Goal: Task Accomplishment & Management: Manage account settings

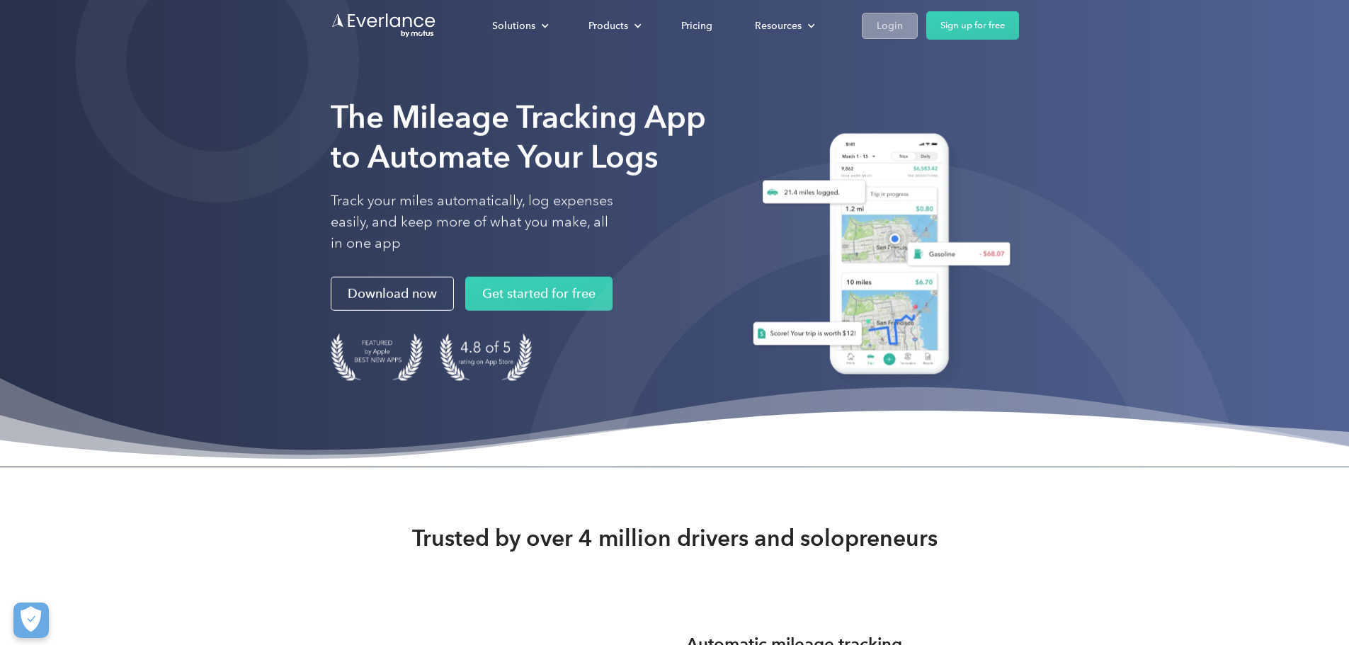
click at [903, 26] on div "Login" at bounding box center [890, 26] width 26 height 18
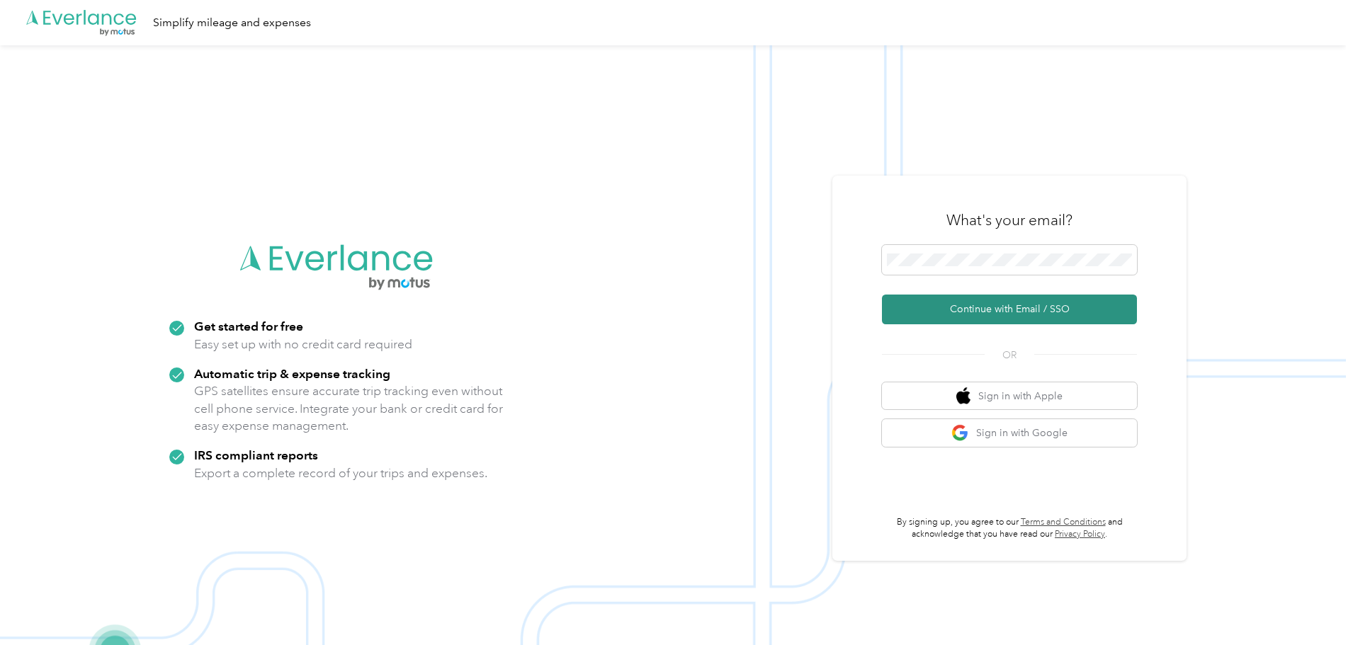
click at [954, 310] on button "Continue with Email / SSO" at bounding box center [1009, 310] width 255 height 30
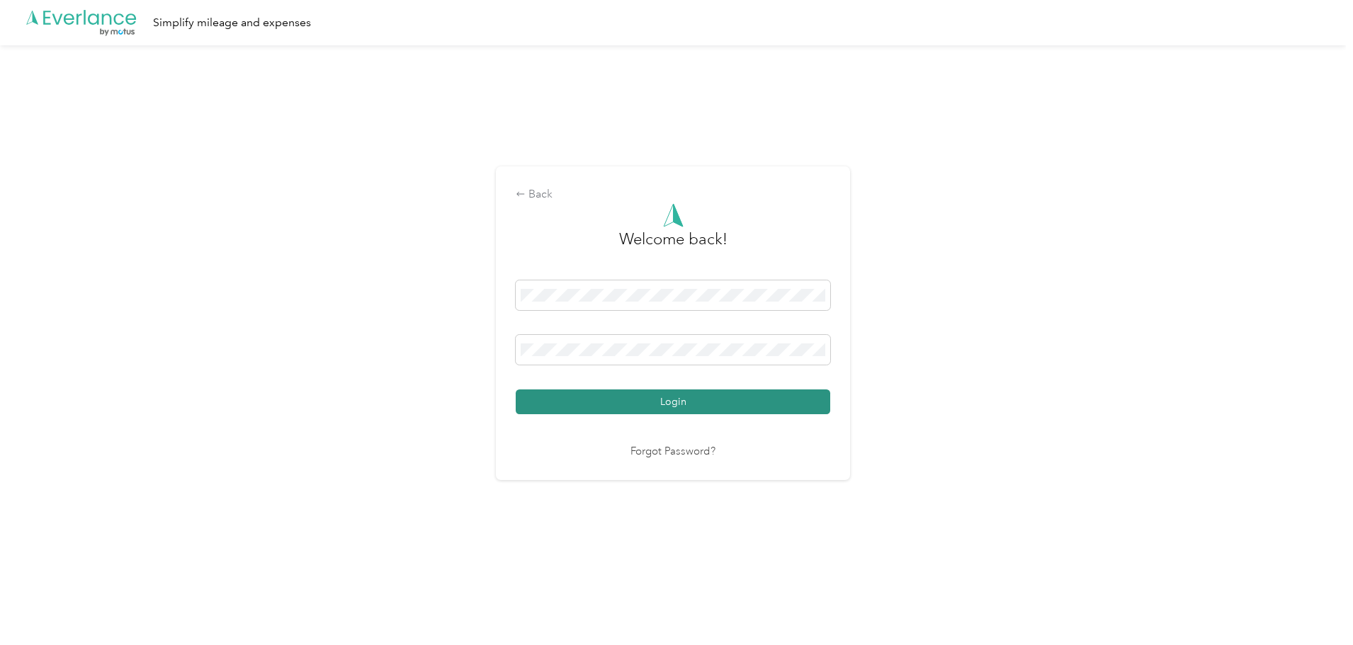
click at [616, 400] on button "Login" at bounding box center [673, 402] width 315 height 25
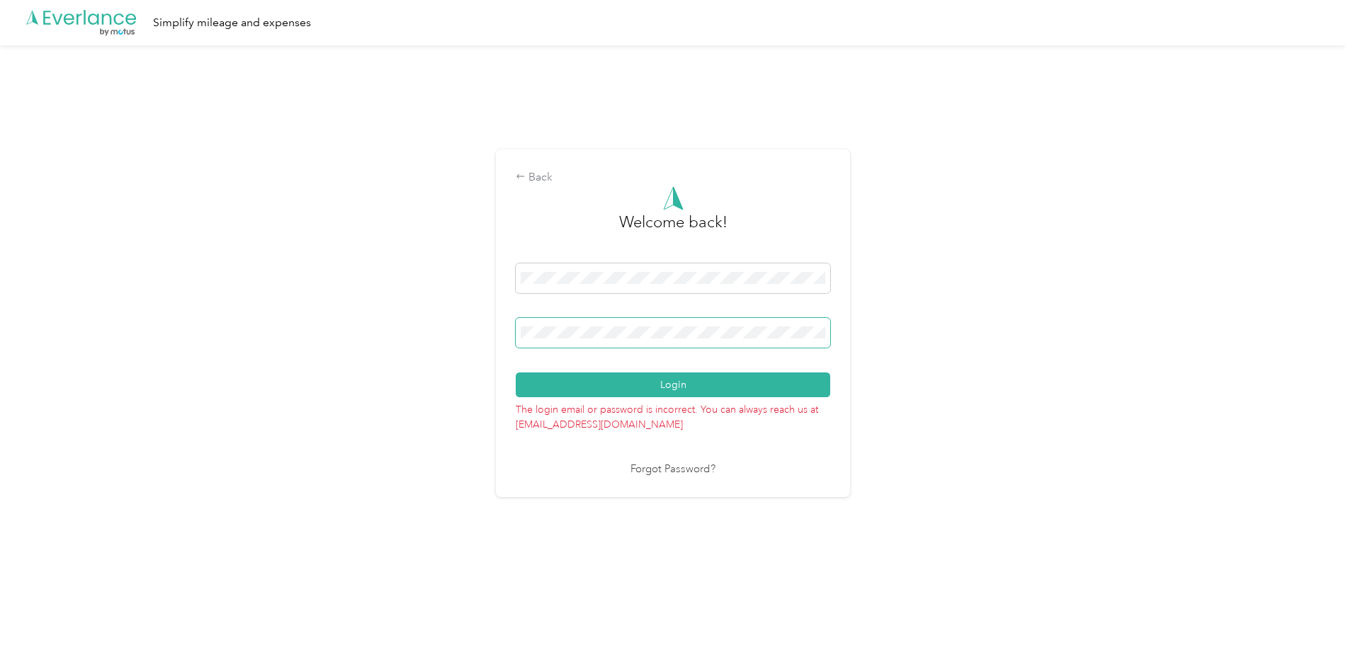
click at [504, 338] on div "Back Welcome back! Login The login email or password is incorrect. You can alwa…" at bounding box center [673, 323] width 354 height 348
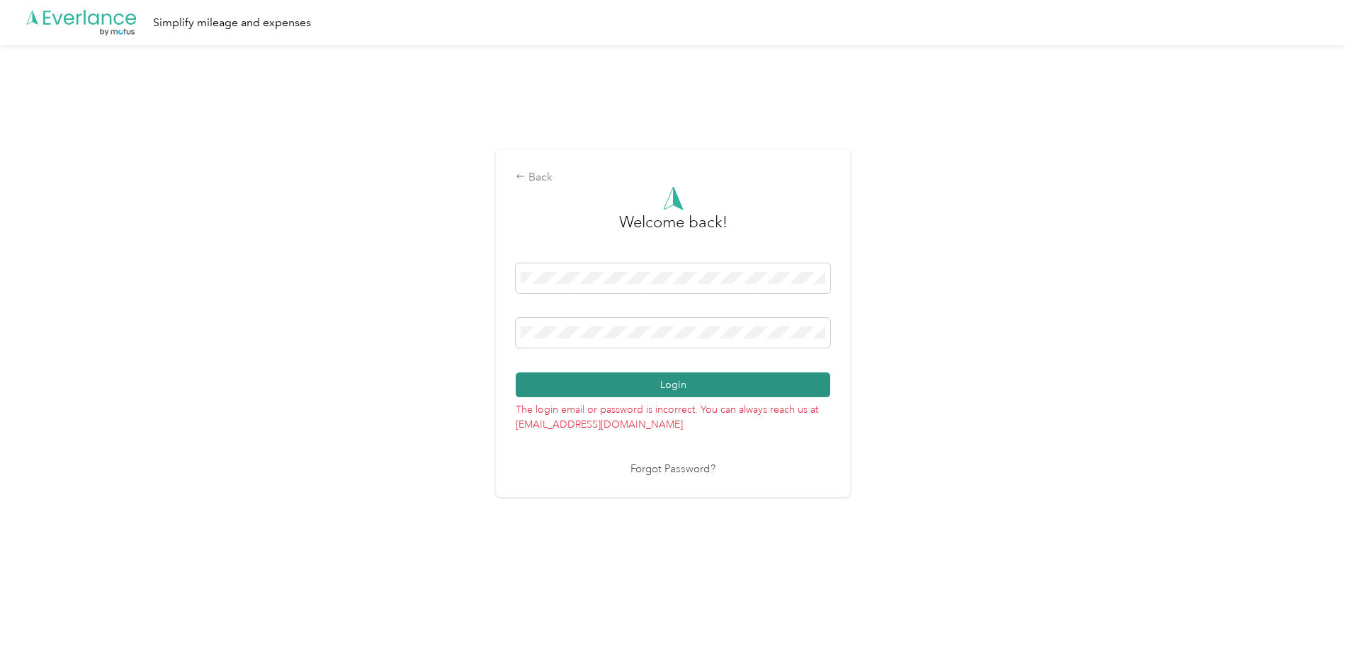
click at [687, 380] on button "Login" at bounding box center [673, 385] width 315 height 25
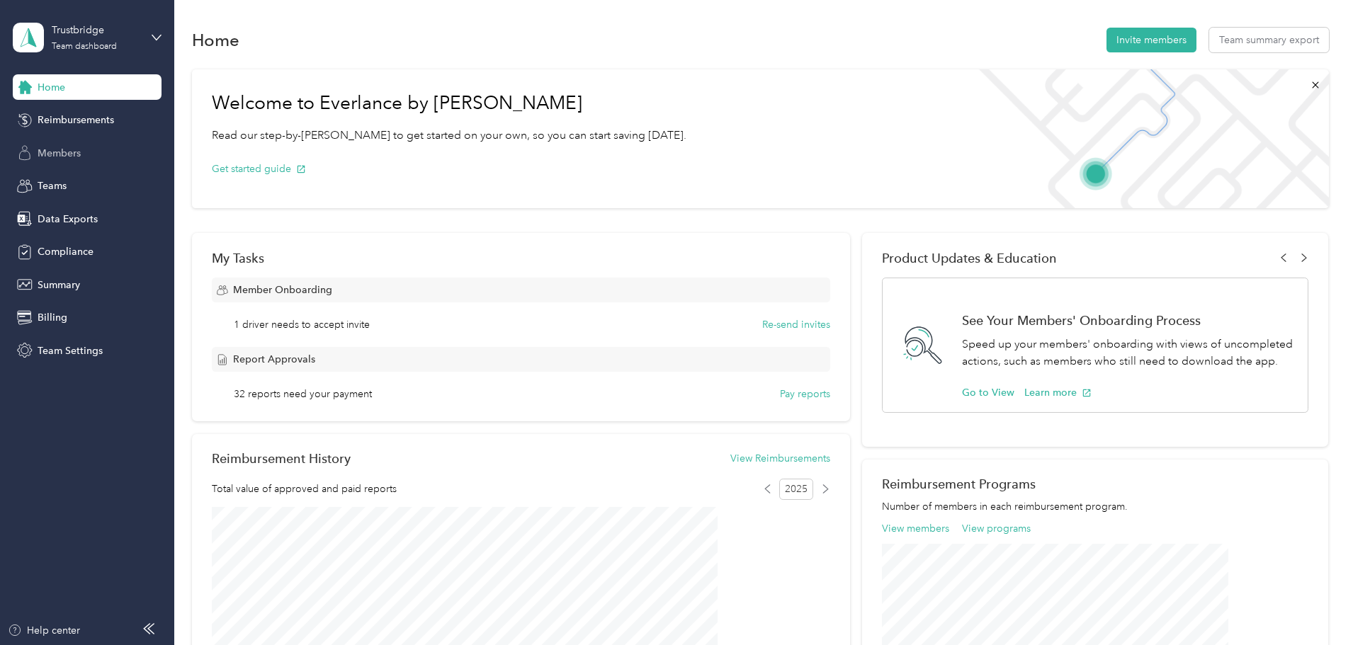
click at [45, 158] on span "Members" at bounding box center [59, 153] width 43 height 15
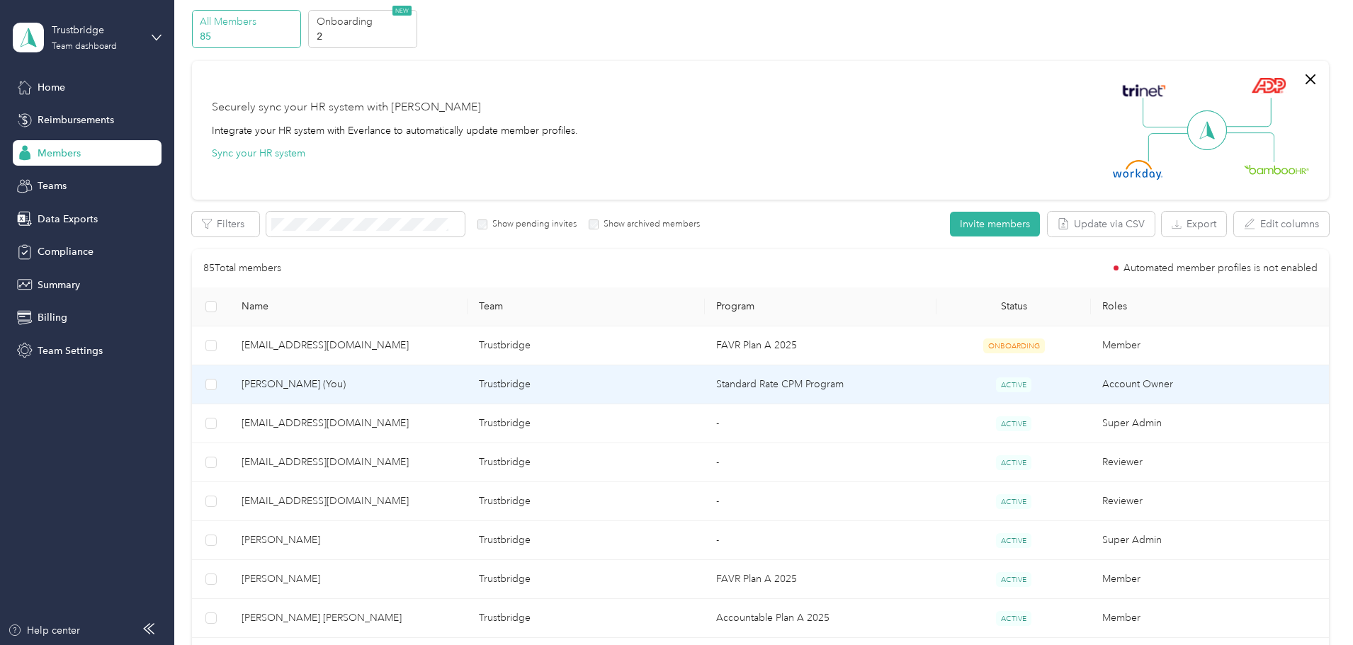
scroll to position [142, 0]
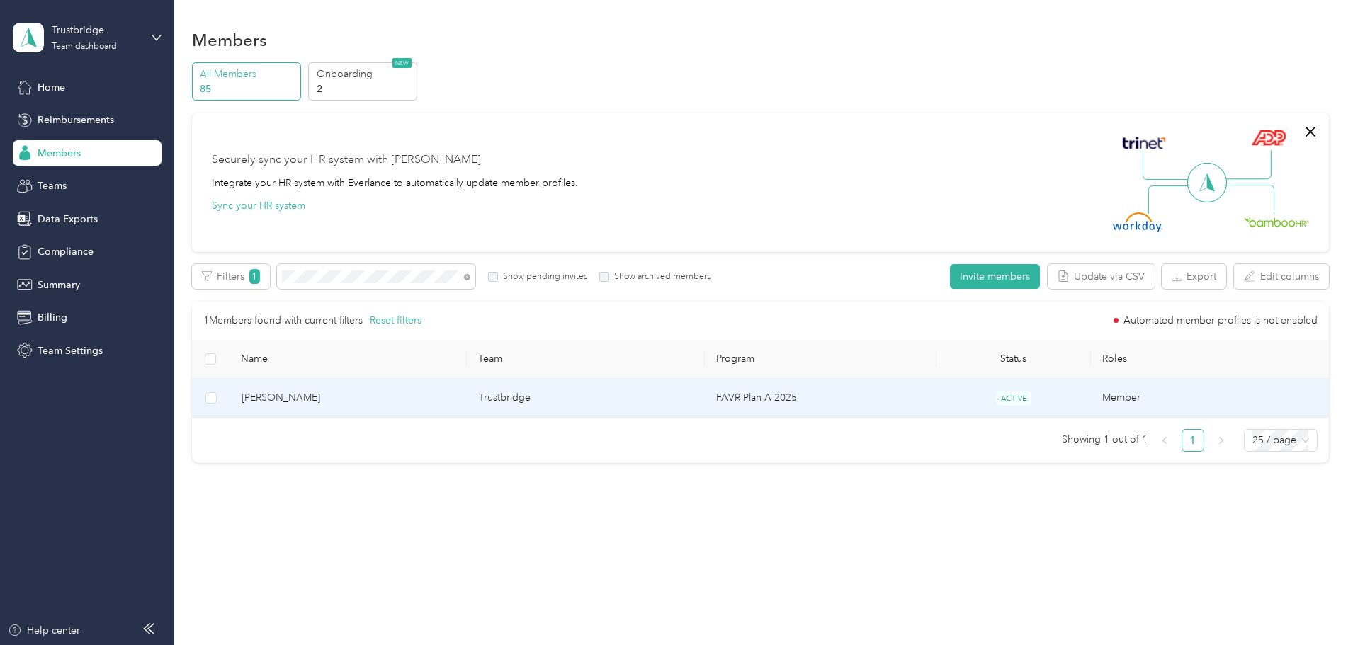
click at [361, 403] on span "[PERSON_NAME]" at bounding box center [349, 398] width 215 height 16
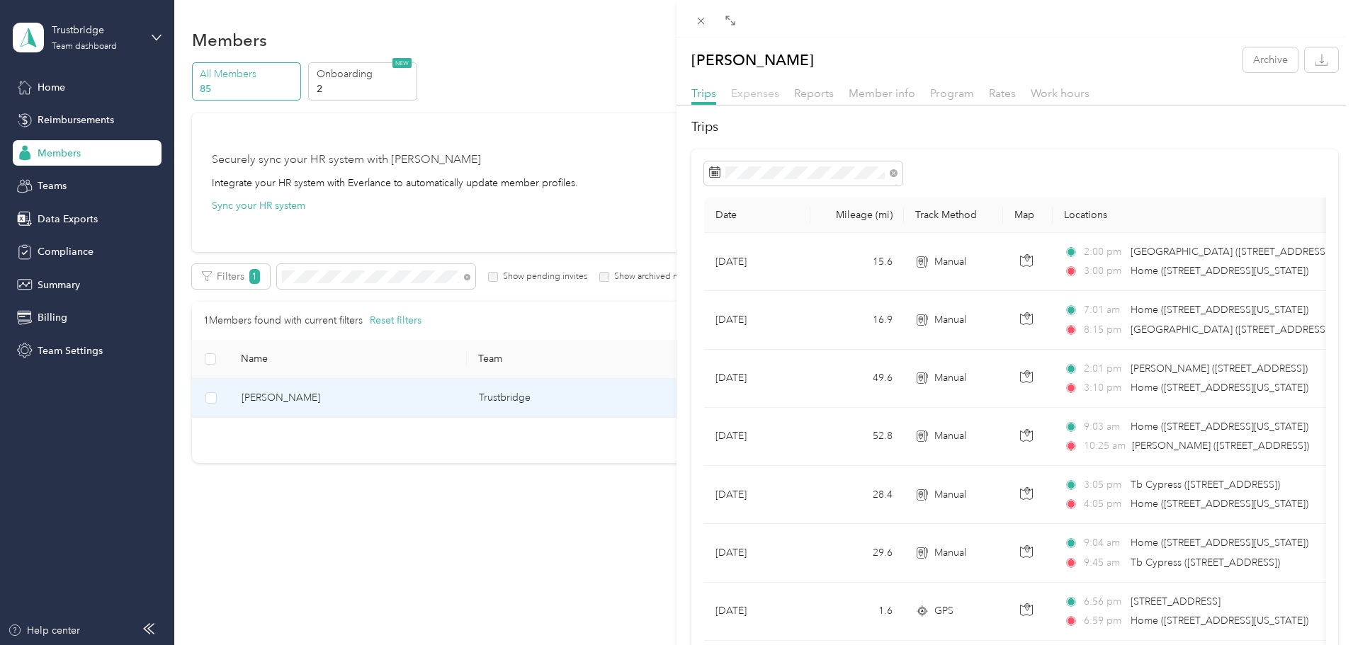
click at [758, 98] on span "Expenses" at bounding box center [755, 92] width 48 height 13
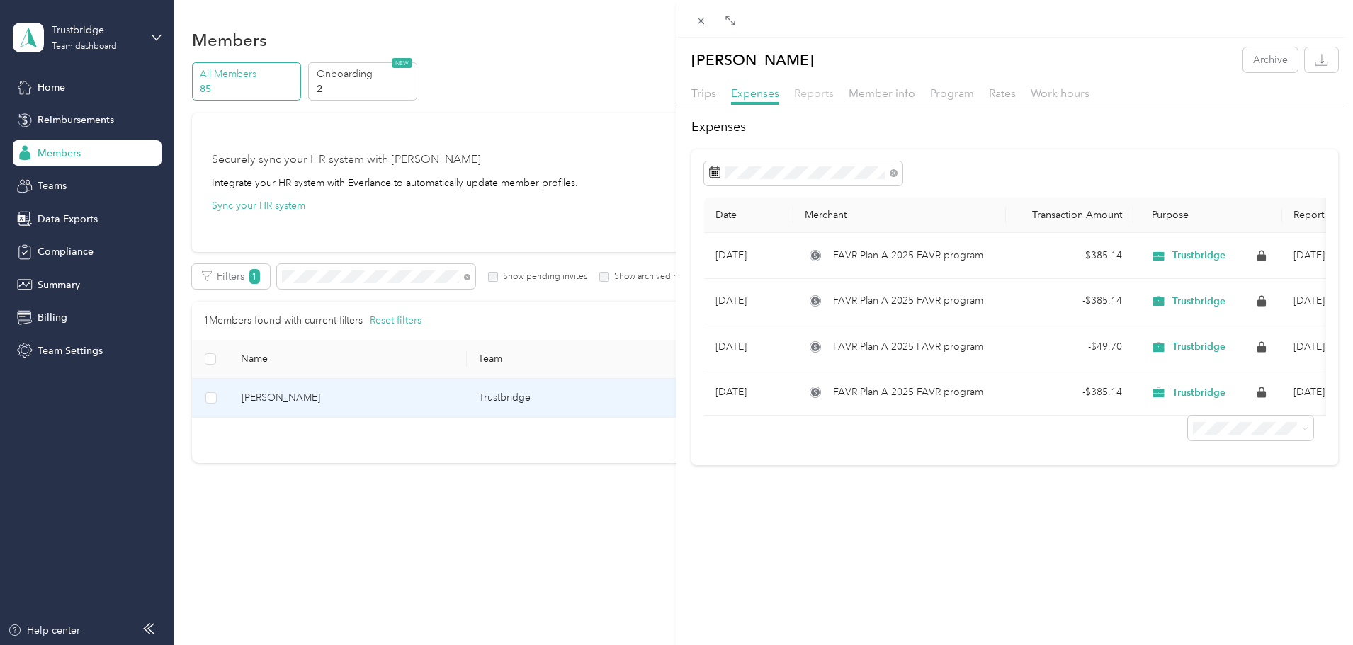
click at [808, 95] on span "Reports" at bounding box center [814, 92] width 40 height 13
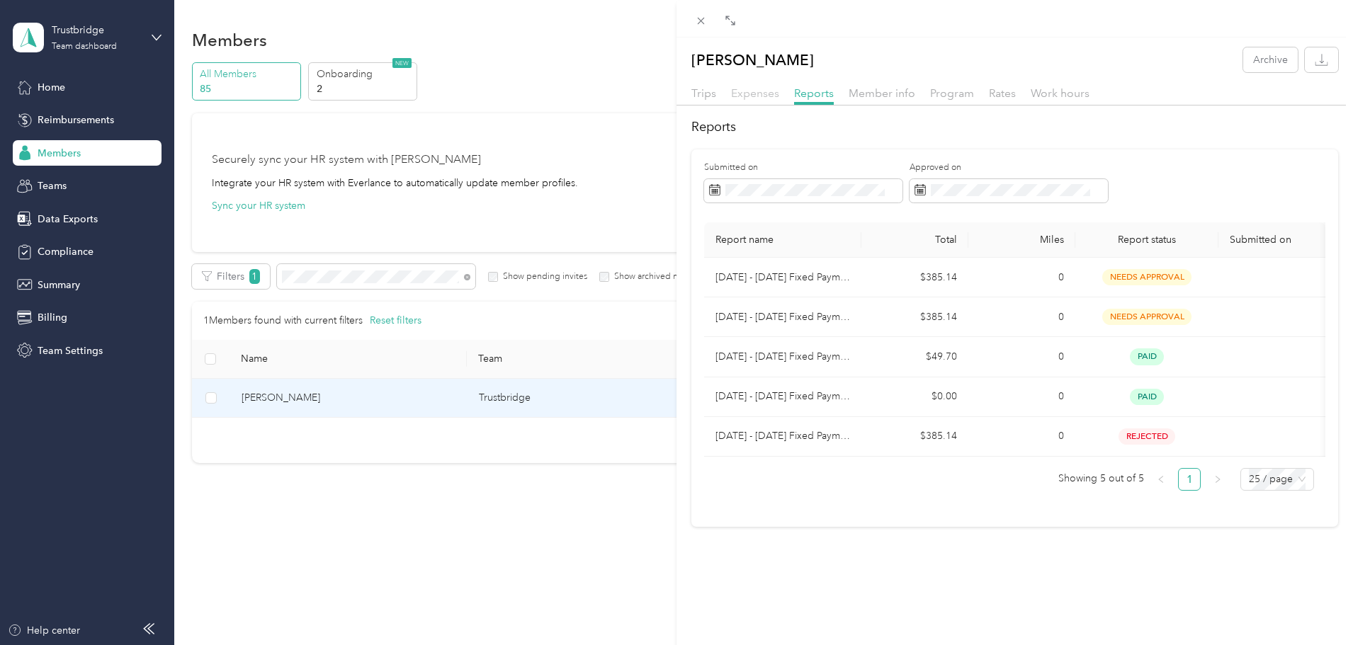
click at [766, 96] on span "Expenses" at bounding box center [755, 92] width 48 height 13
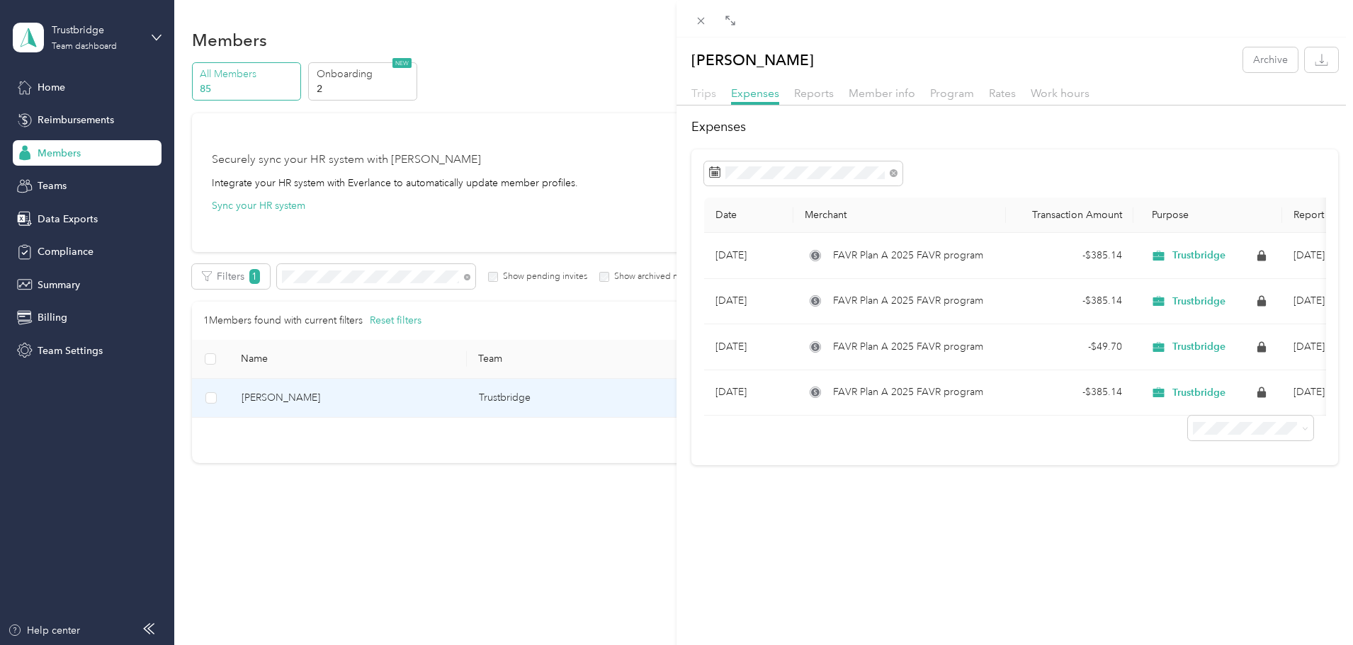
click at [708, 96] on span "Trips" at bounding box center [703, 92] width 25 height 13
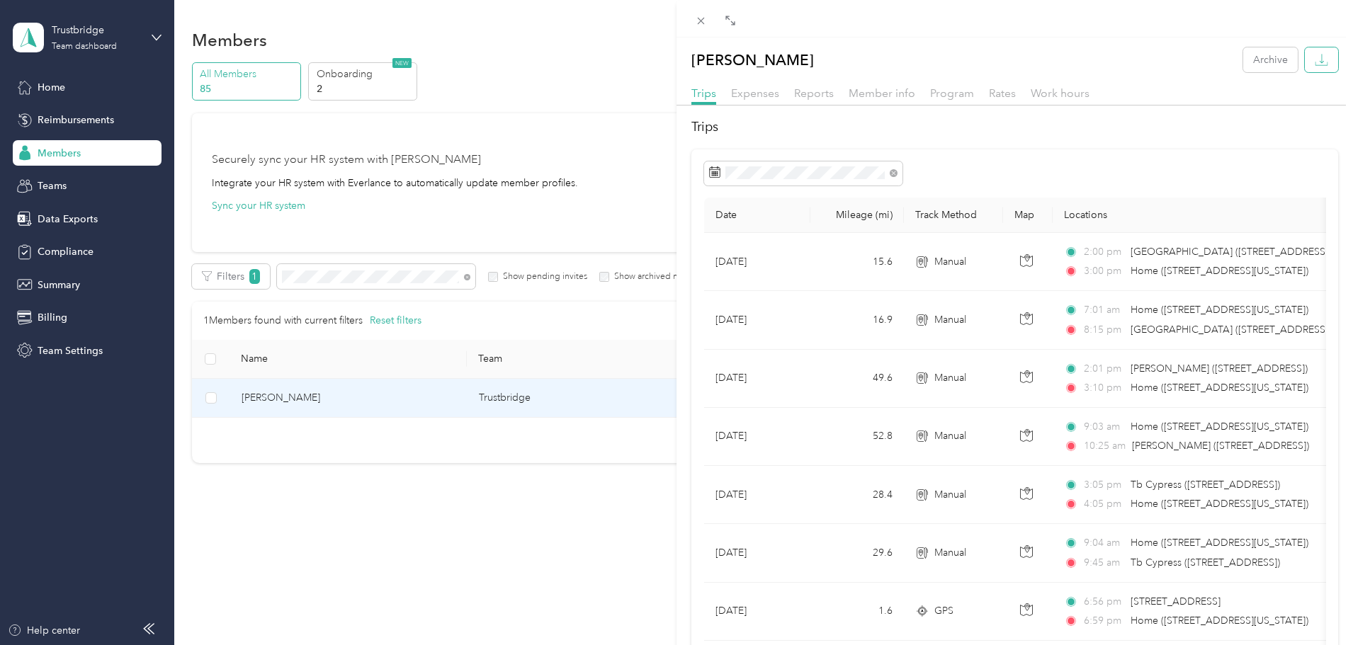
click at [1315, 66] on icon "button" at bounding box center [1321, 59] width 13 height 13
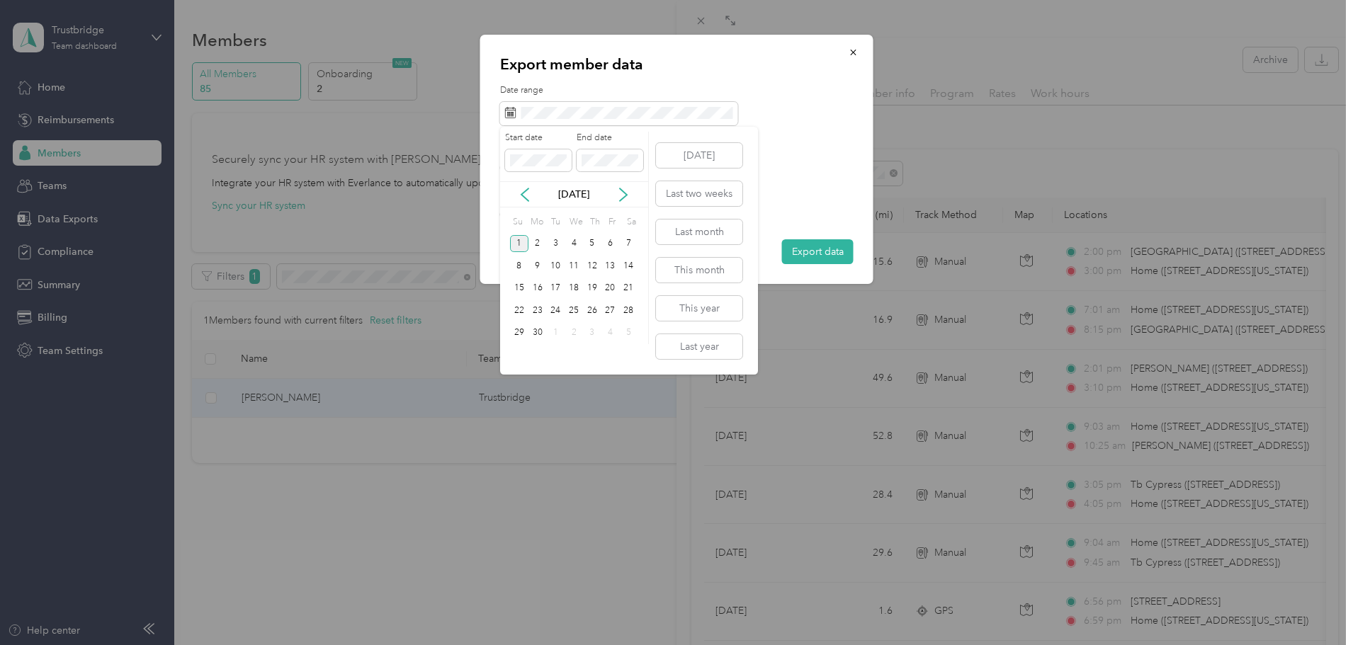
click at [519, 242] on div "1" at bounding box center [519, 244] width 18 height 18
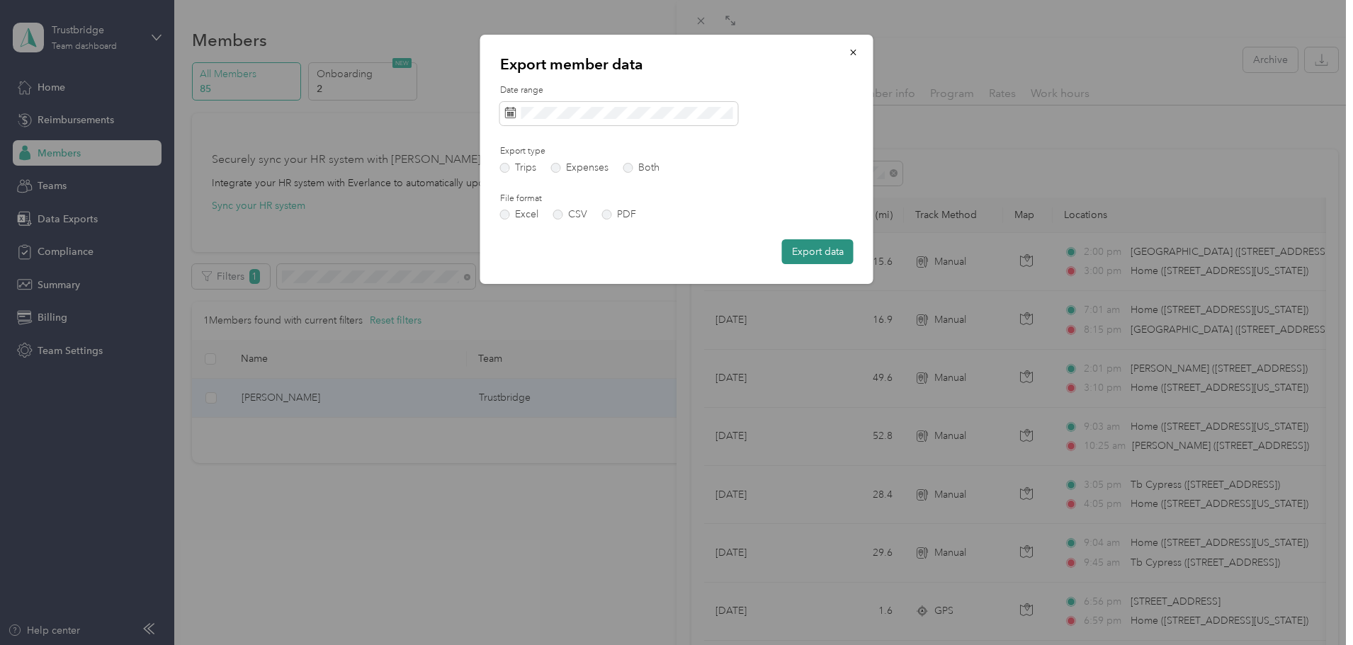
click at [803, 249] on button "Export data" at bounding box center [818, 251] width 72 height 25
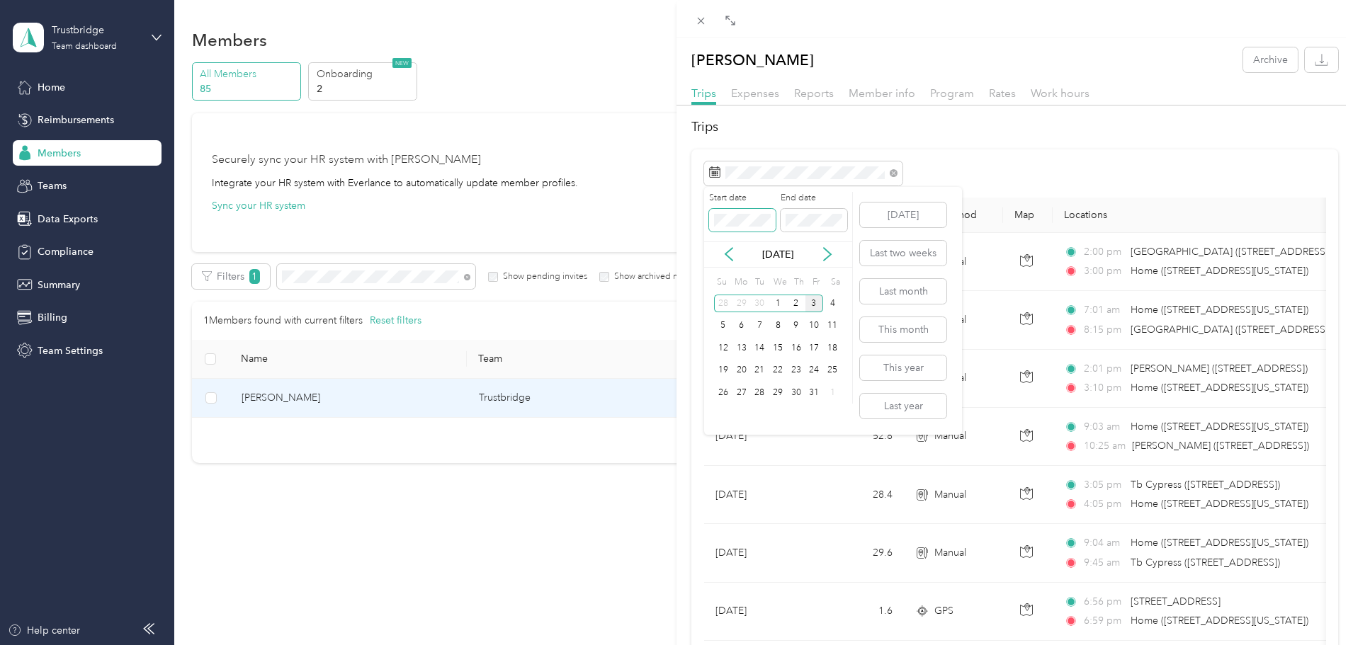
click at [750, 213] on span at bounding box center [742, 220] width 67 height 23
click at [770, 92] on span "Expenses" at bounding box center [755, 92] width 48 height 13
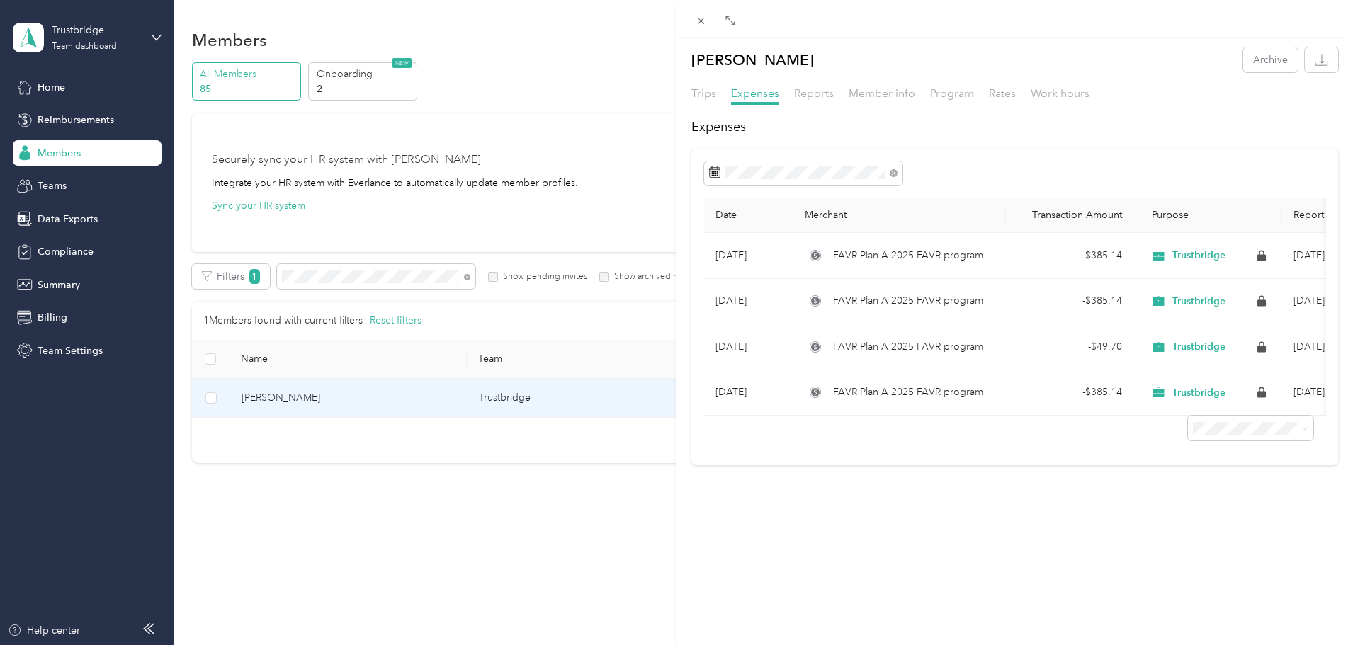
click at [820, 101] on div "Reports" at bounding box center [814, 94] width 40 height 18
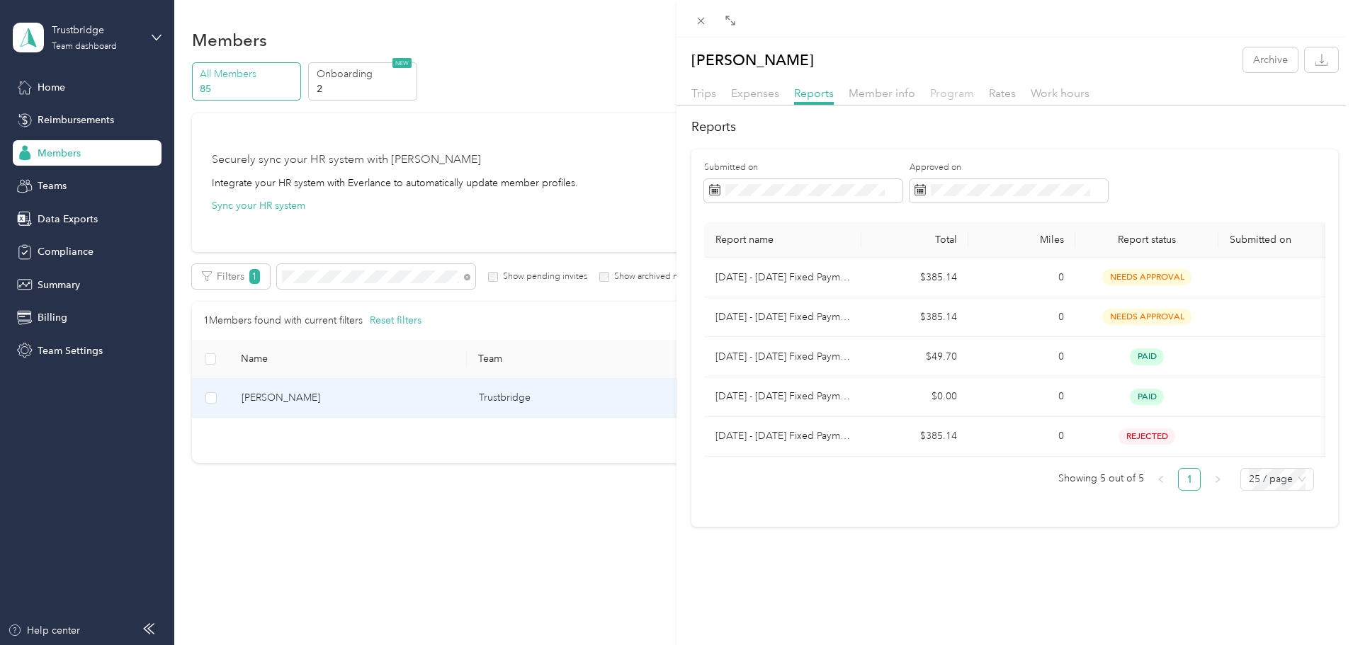
click at [947, 96] on span "Program" at bounding box center [952, 92] width 44 height 13
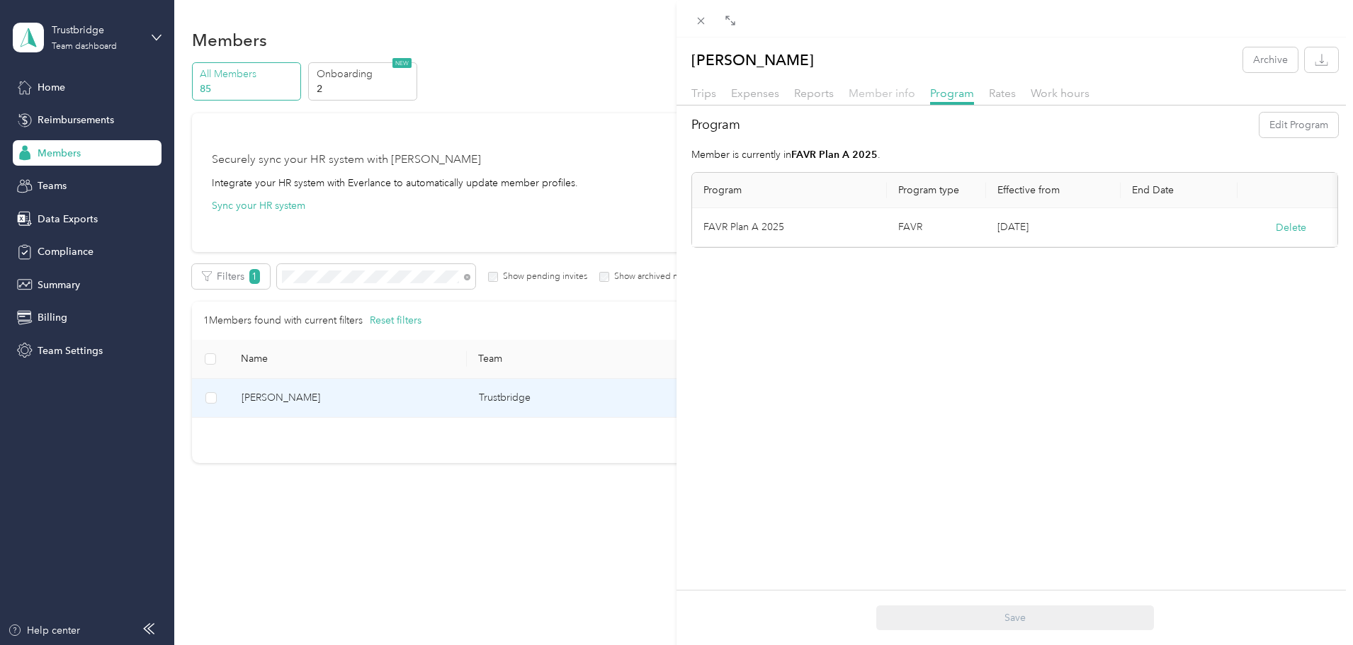
click at [862, 94] on span "Member info" at bounding box center [882, 92] width 67 height 13
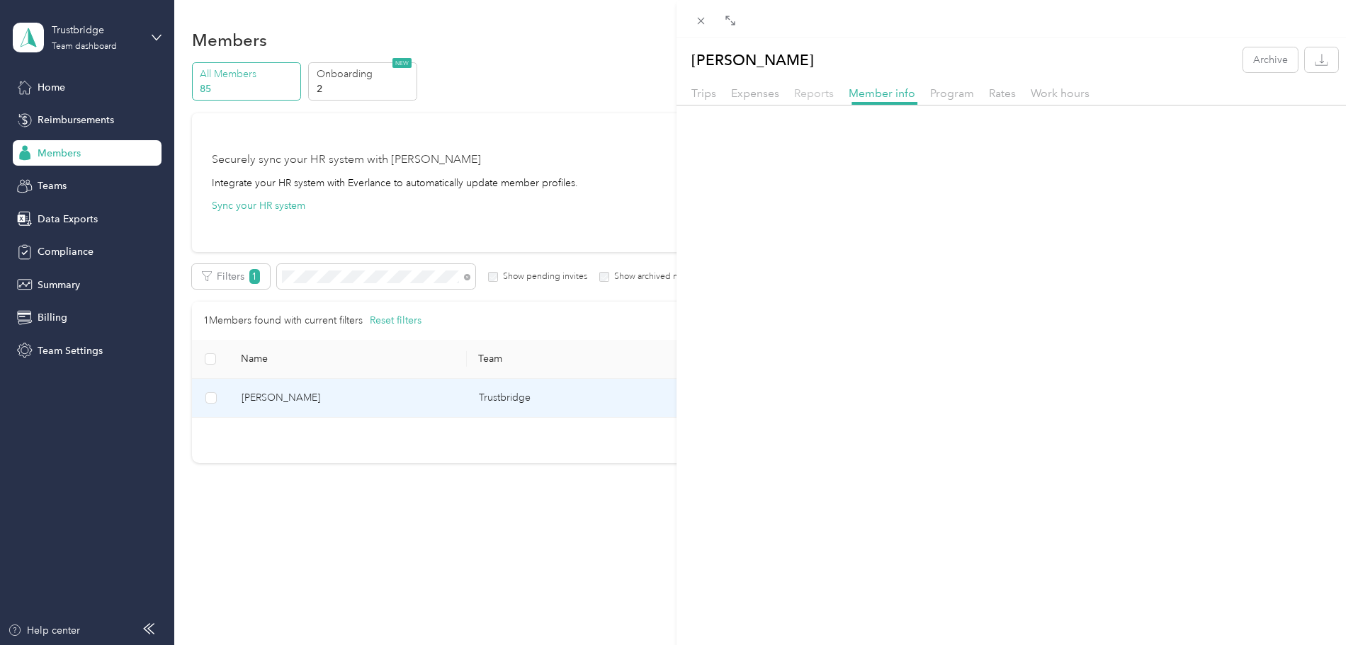
click at [808, 98] on span "Reports" at bounding box center [814, 92] width 40 height 13
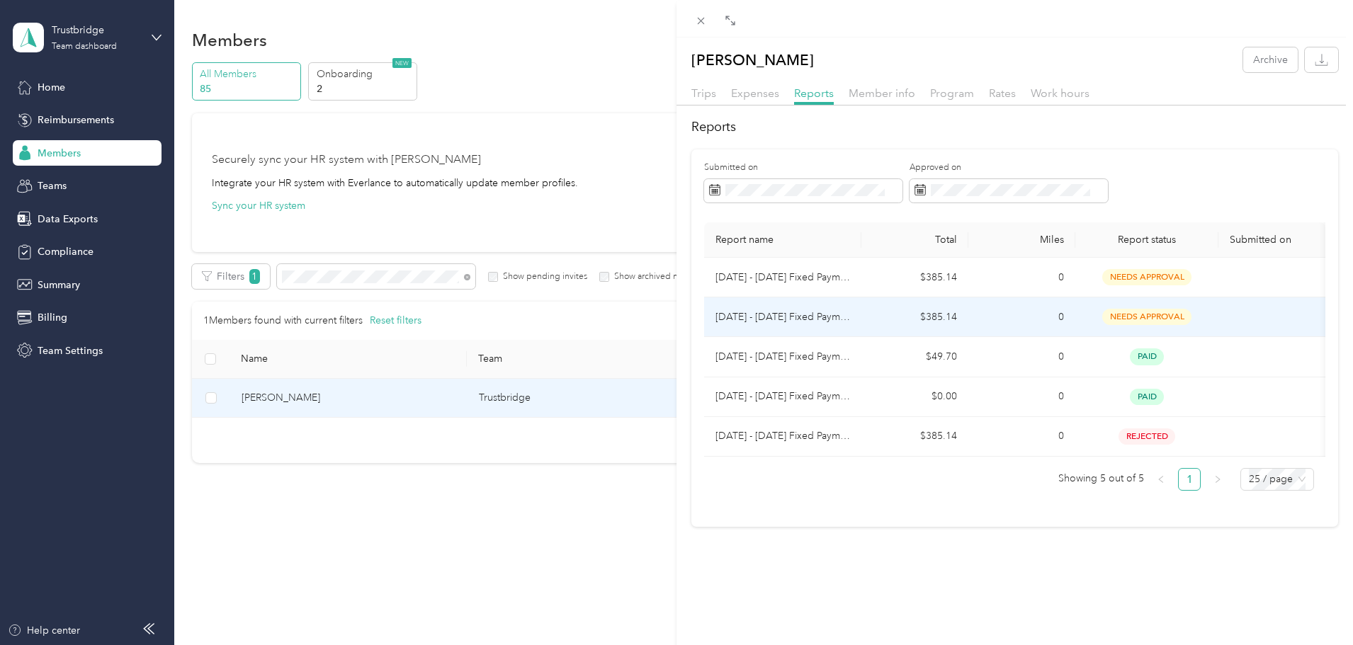
click at [791, 312] on p "[DATE] - [DATE] Fixed Payment" at bounding box center [782, 318] width 135 height 16
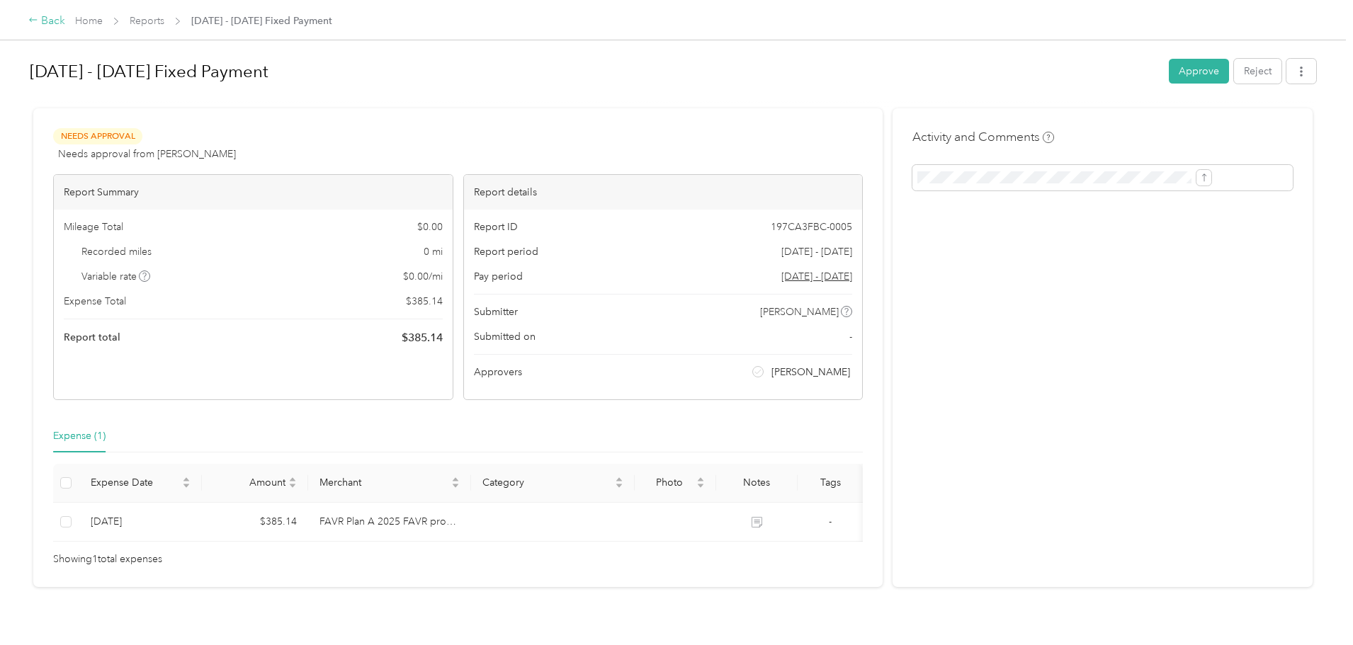
click at [65, 26] on div "Back" at bounding box center [46, 21] width 37 height 17
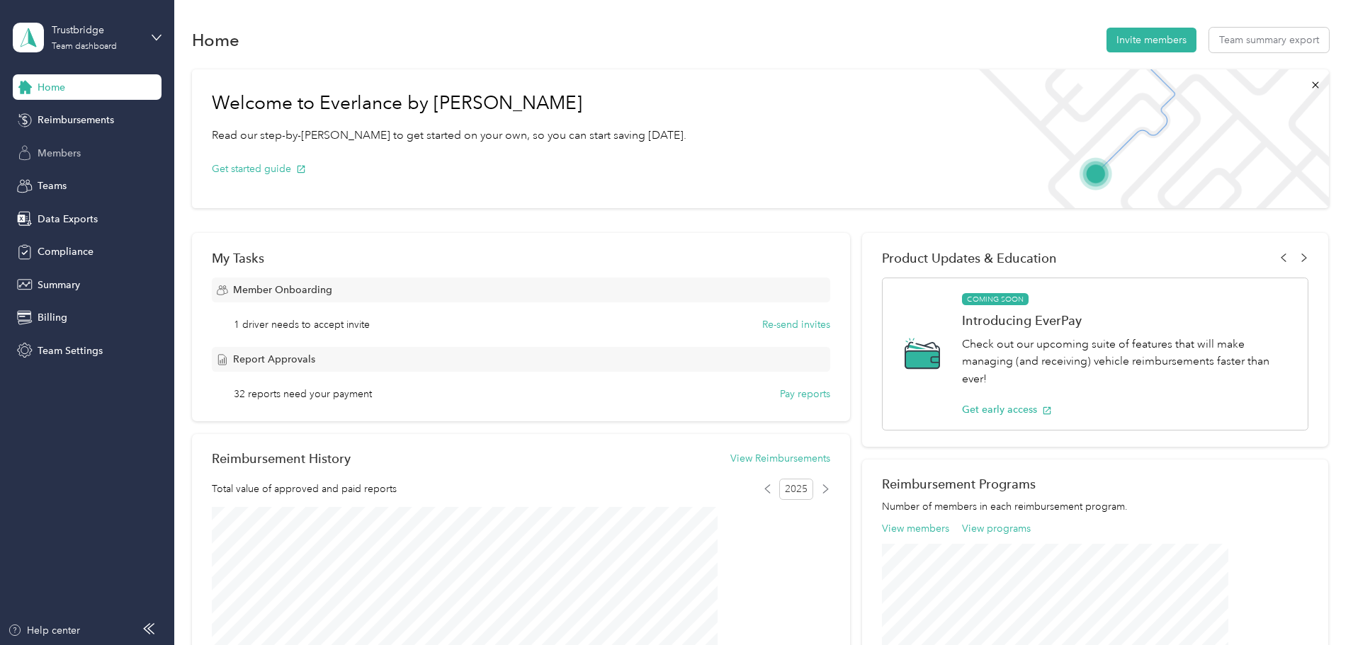
click at [70, 152] on span "Members" at bounding box center [59, 153] width 43 height 15
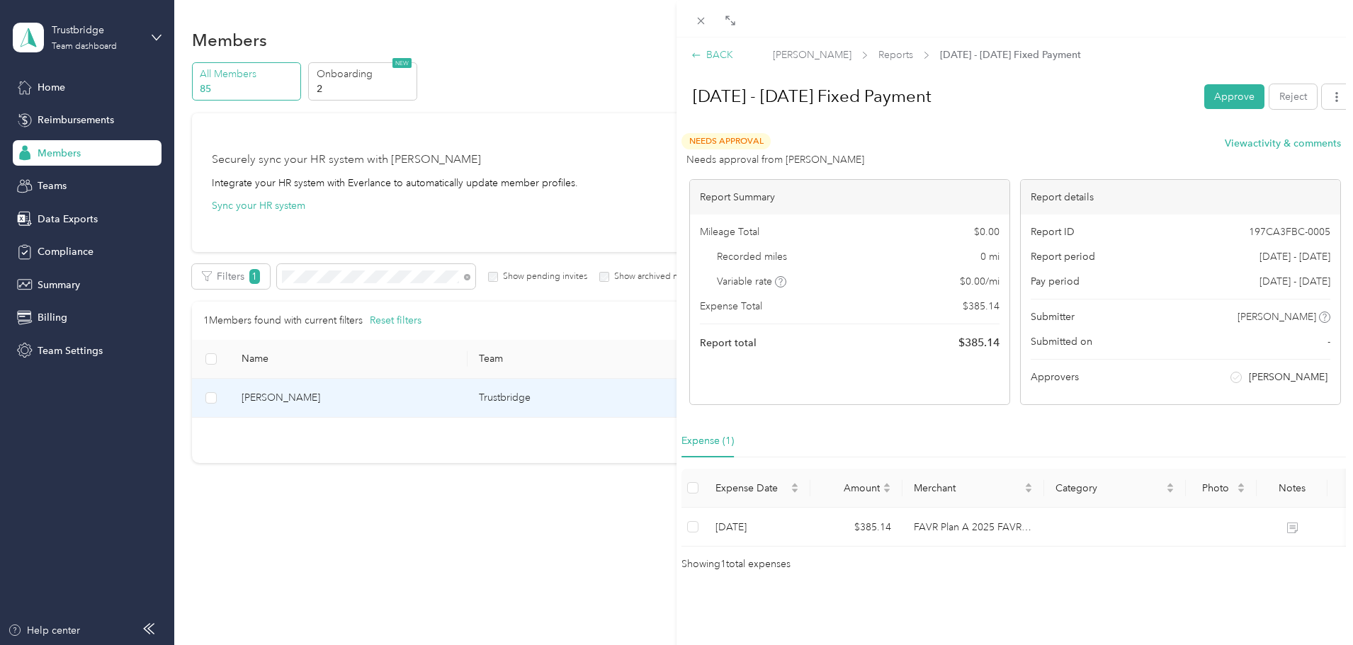
click at [701, 54] on div "BACK" at bounding box center [712, 54] width 42 height 15
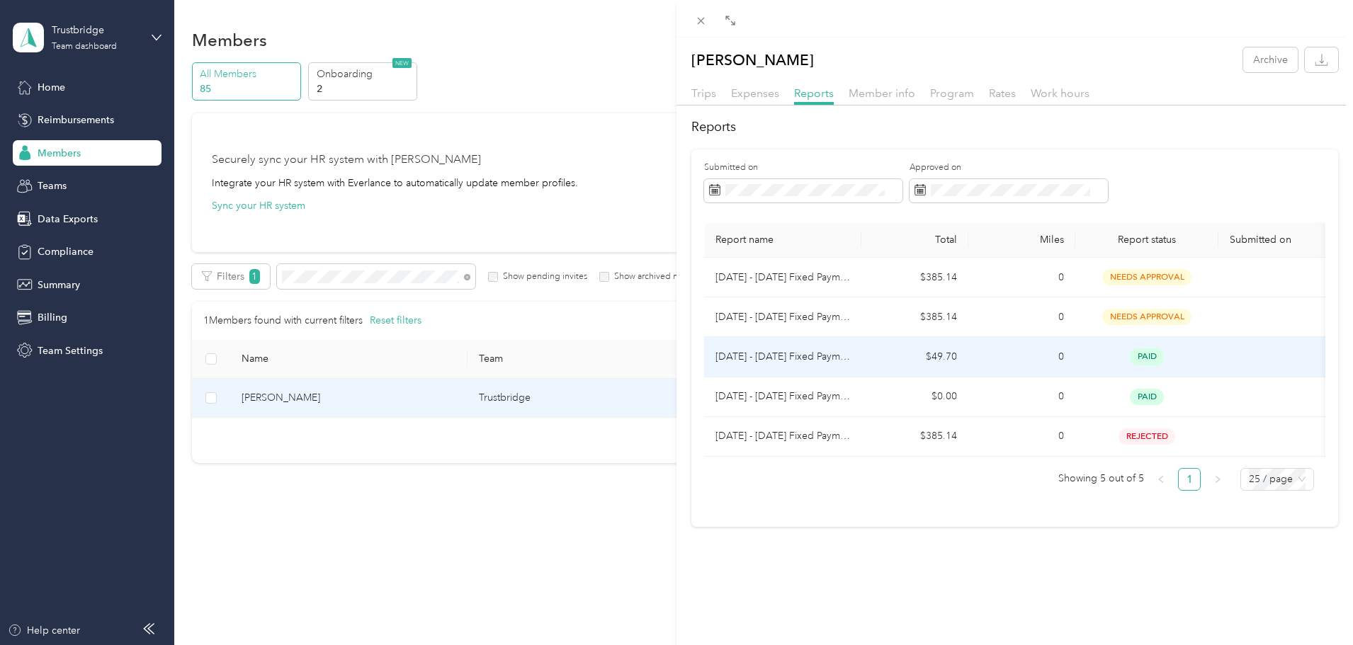
click at [799, 357] on p "[DATE] - [DATE] Fixed Payment" at bounding box center [782, 357] width 135 height 16
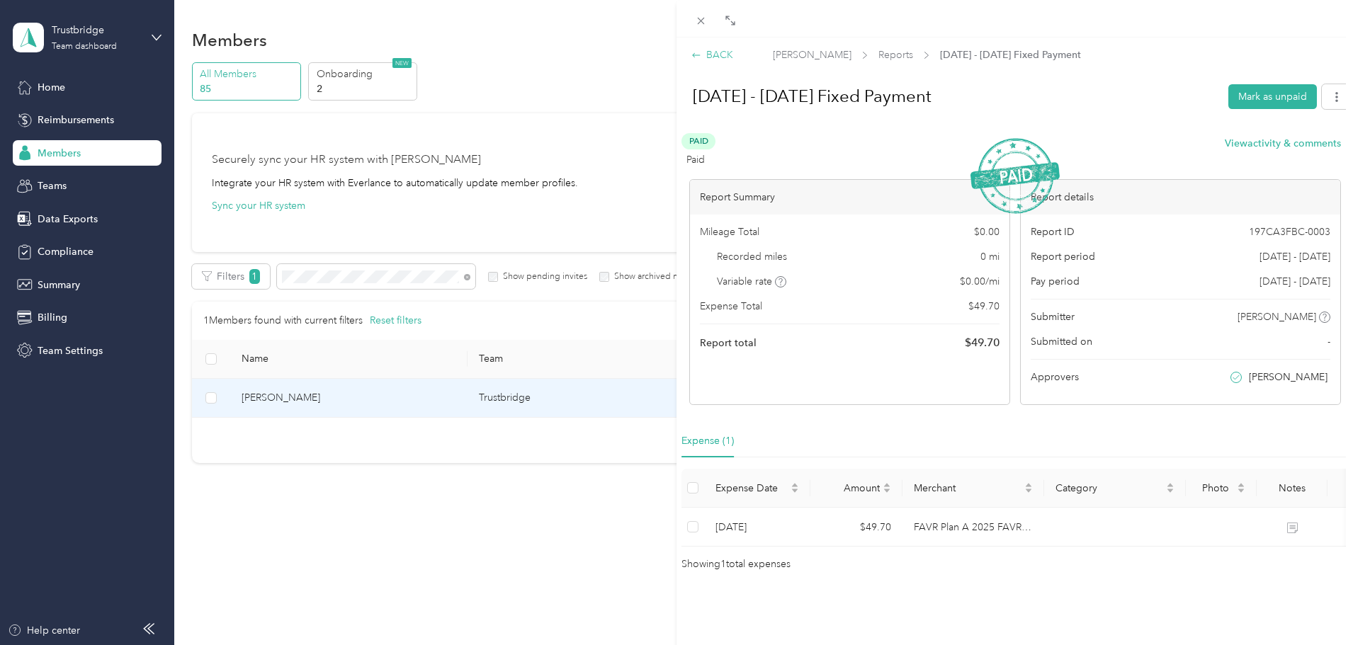
click at [710, 55] on div "BACK" at bounding box center [712, 54] width 42 height 15
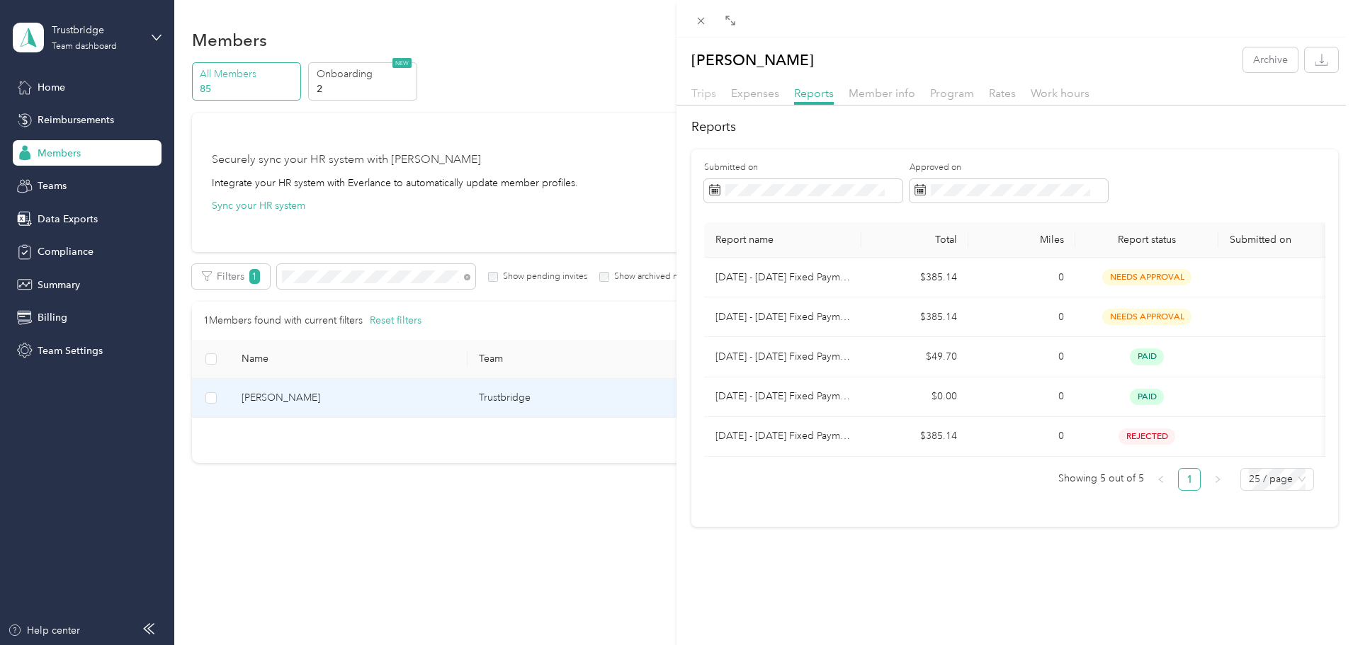
click at [696, 90] on span "Trips" at bounding box center [703, 92] width 25 height 13
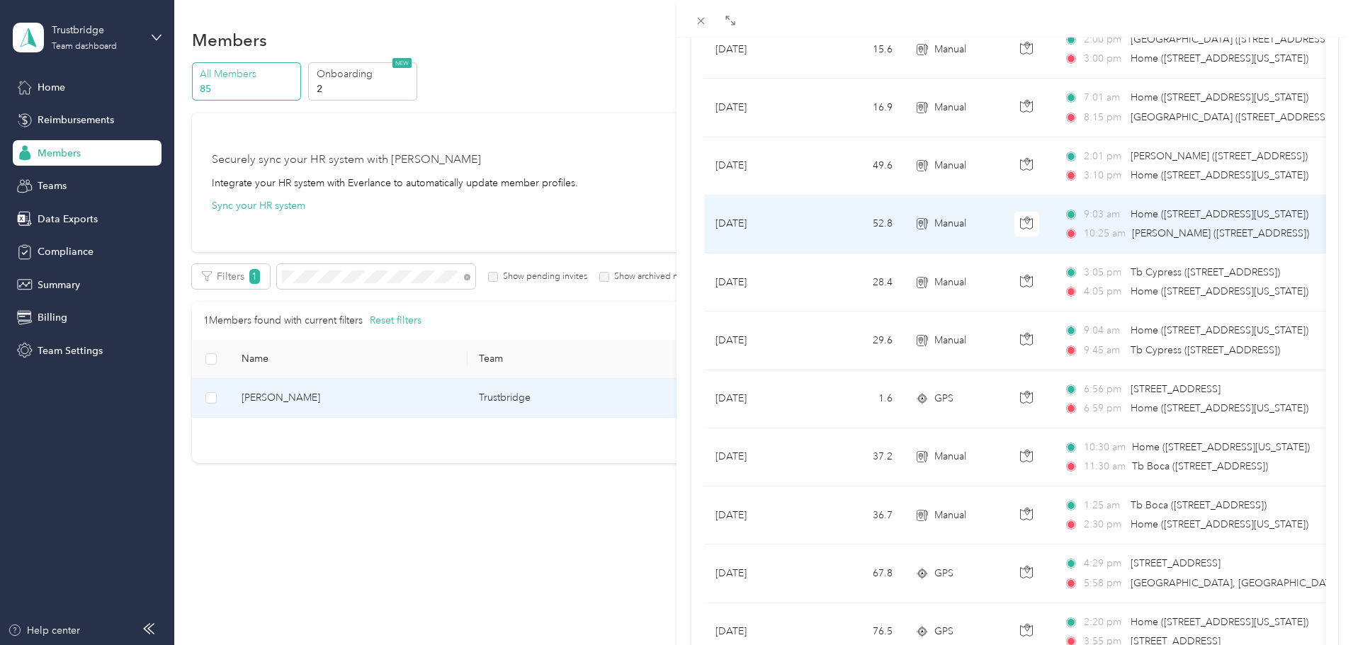
scroll to position [283, 0]
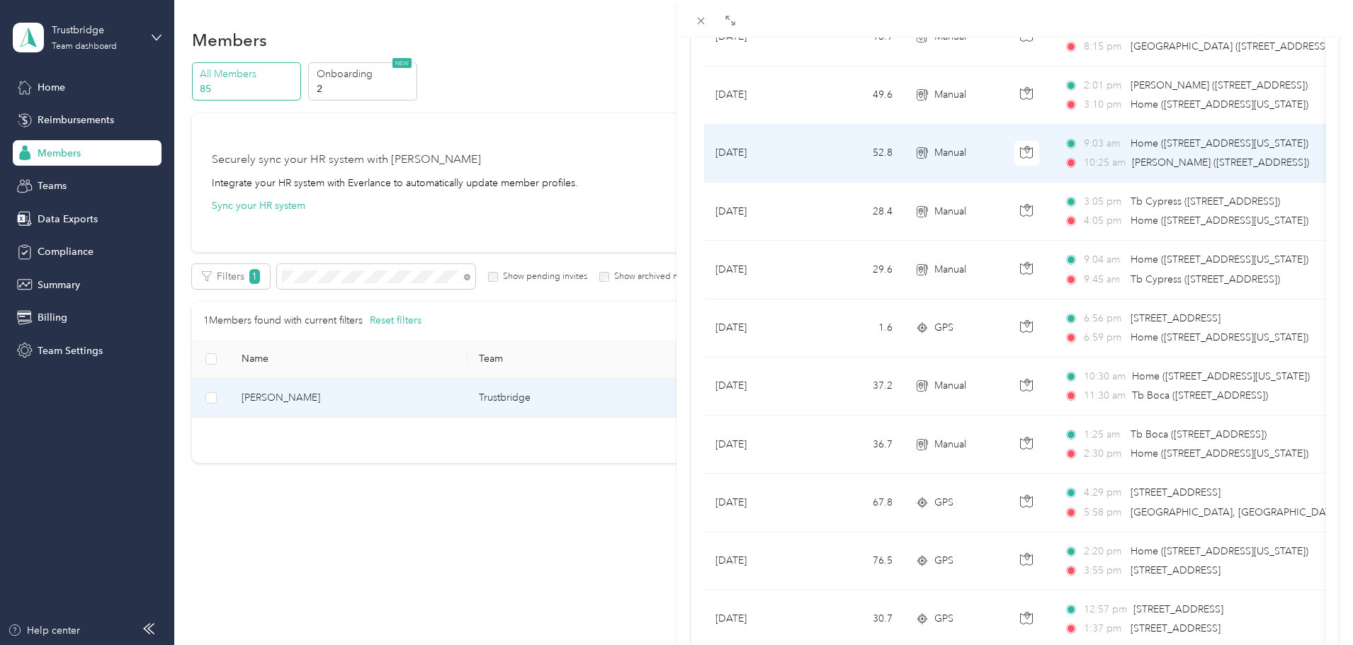
click at [1194, 142] on span "Home ([STREET_ADDRESS][US_STATE])" at bounding box center [1220, 143] width 178 height 12
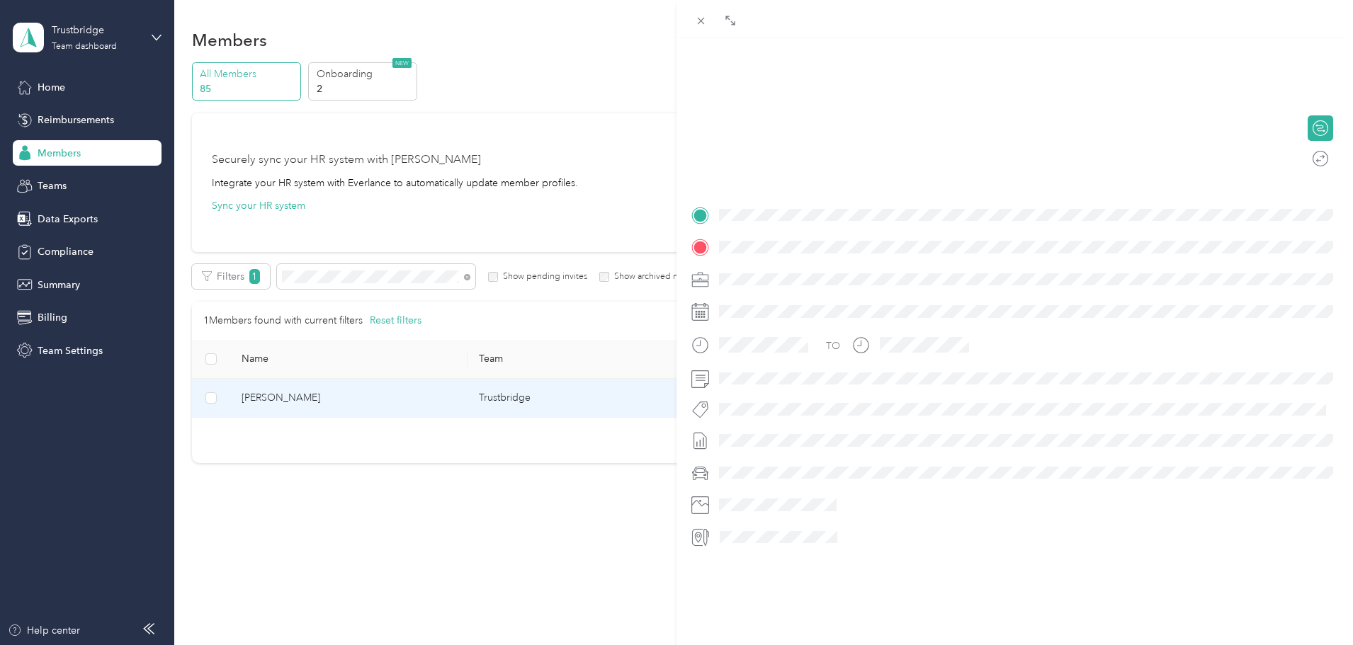
scroll to position [172, 0]
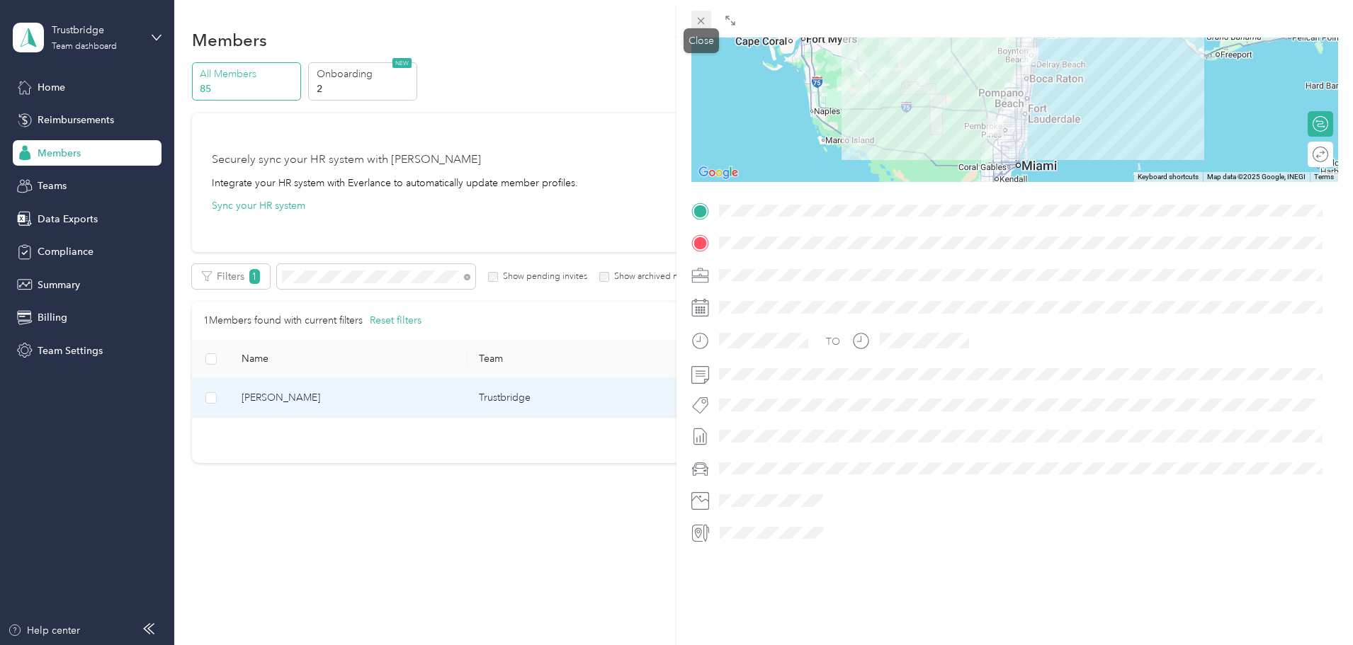
click at [704, 20] on icon at bounding box center [701, 21] width 12 height 12
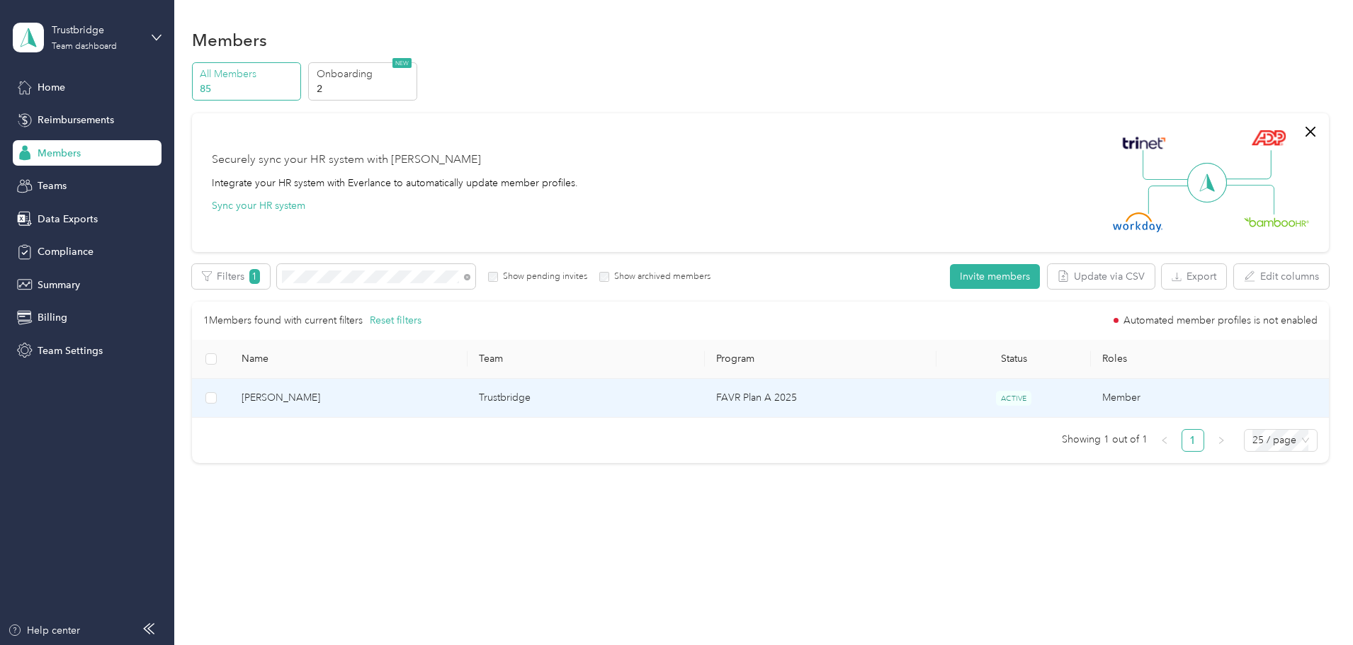
click at [397, 402] on span "[PERSON_NAME]" at bounding box center [349, 398] width 215 height 16
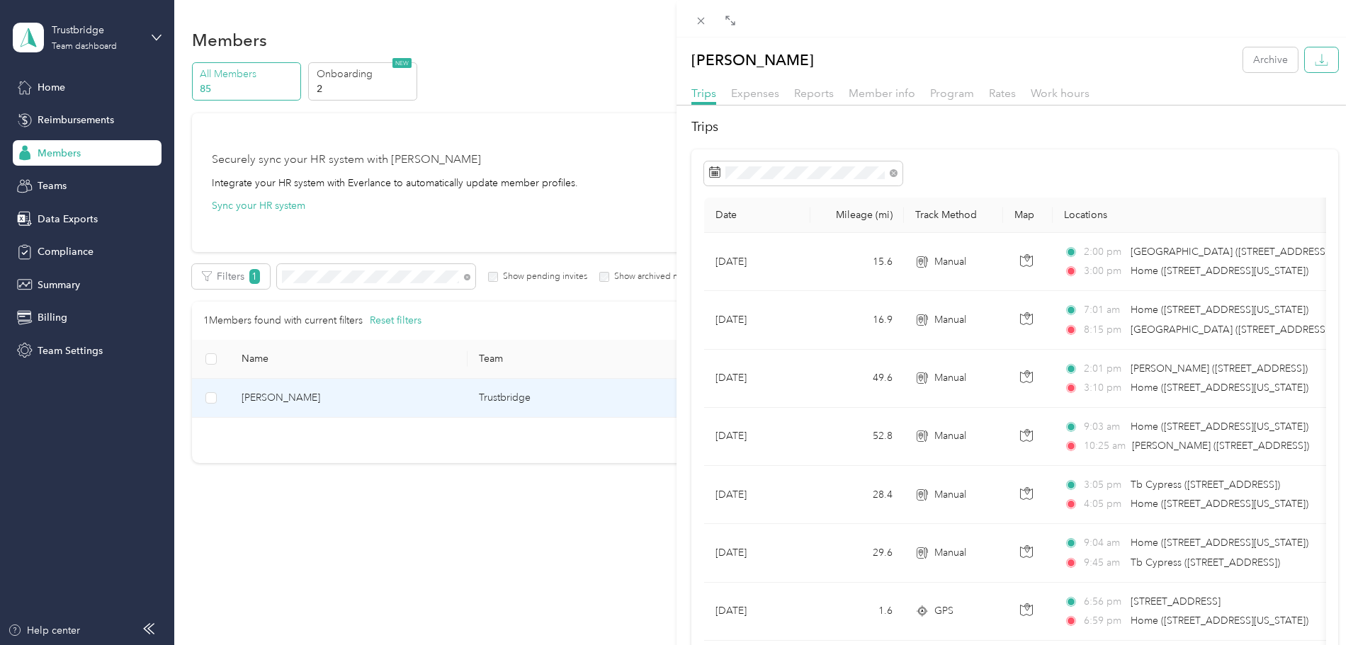
click at [1305, 56] on button "button" at bounding box center [1321, 59] width 33 height 25
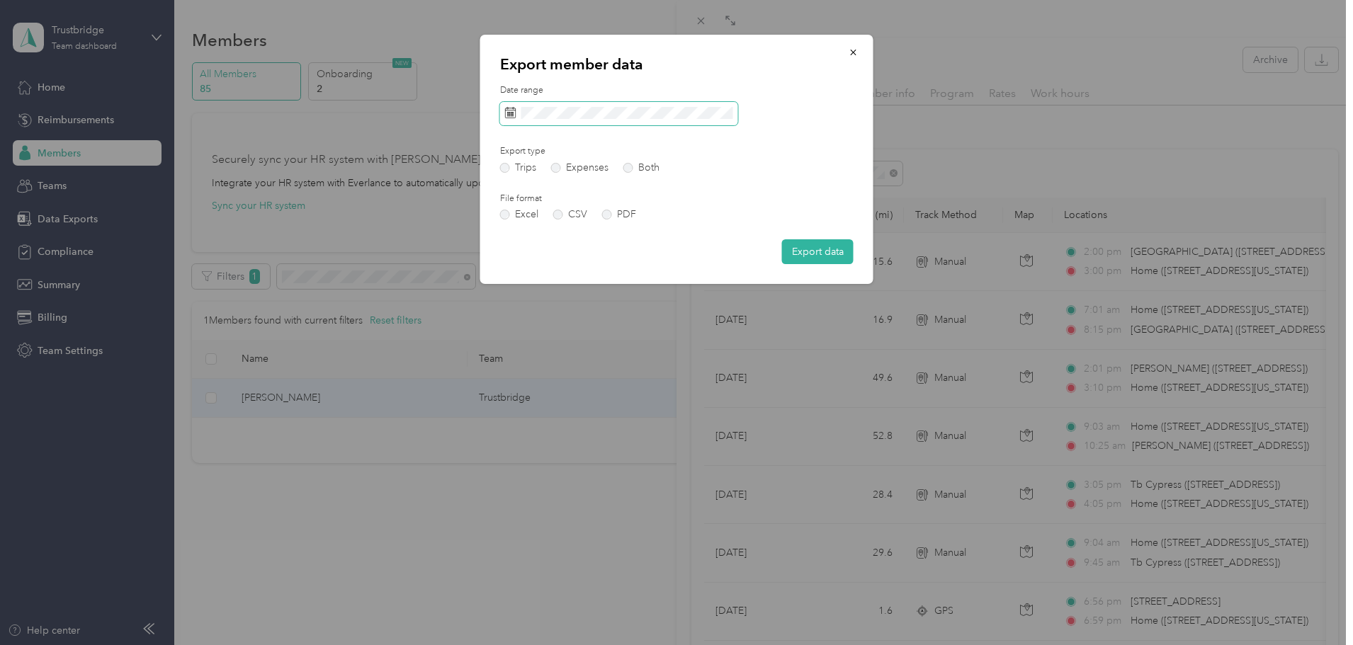
click at [660, 122] on span at bounding box center [619, 114] width 238 height 24
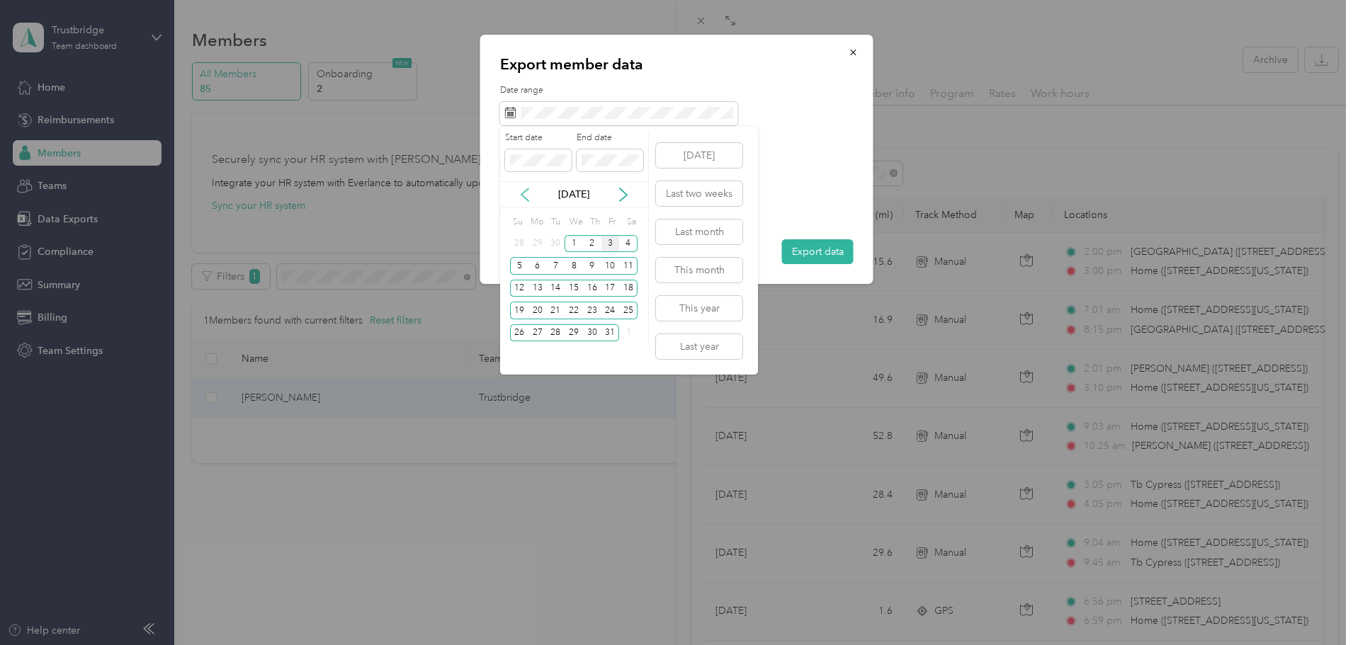
click at [524, 197] on icon at bounding box center [524, 194] width 7 height 13
click at [523, 190] on icon at bounding box center [525, 195] width 14 height 14
click at [533, 242] on div "2" at bounding box center [537, 244] width 18 height 18
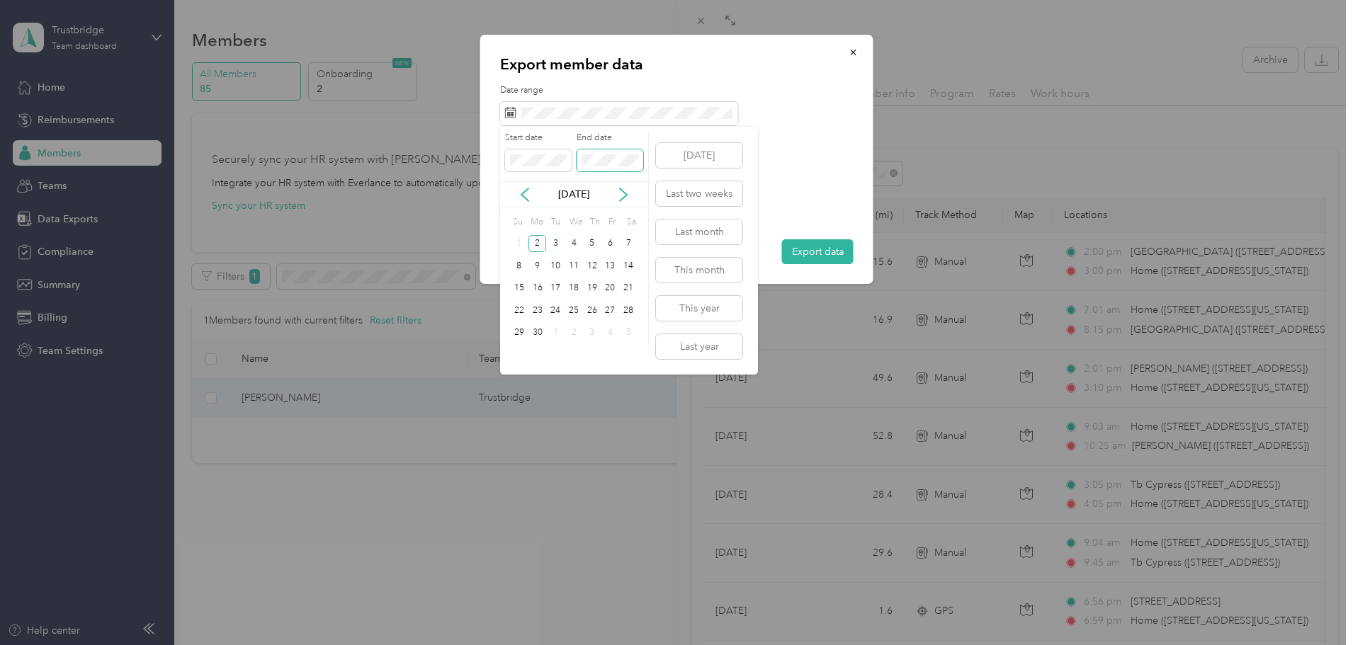
click at [604, 152] on span at bounding box center [610, 160] width 67 height 23
click at [618, 196] on icon at bounding box center [623, 195] width 14 height 14
click at [621, 218] on div "Su Mo Tu We Th Fr Sa" at bounding box center [574, 223] width 128 height 20
click at [618, 193] on icon at bounding box center [623, 195] width 14 height 14
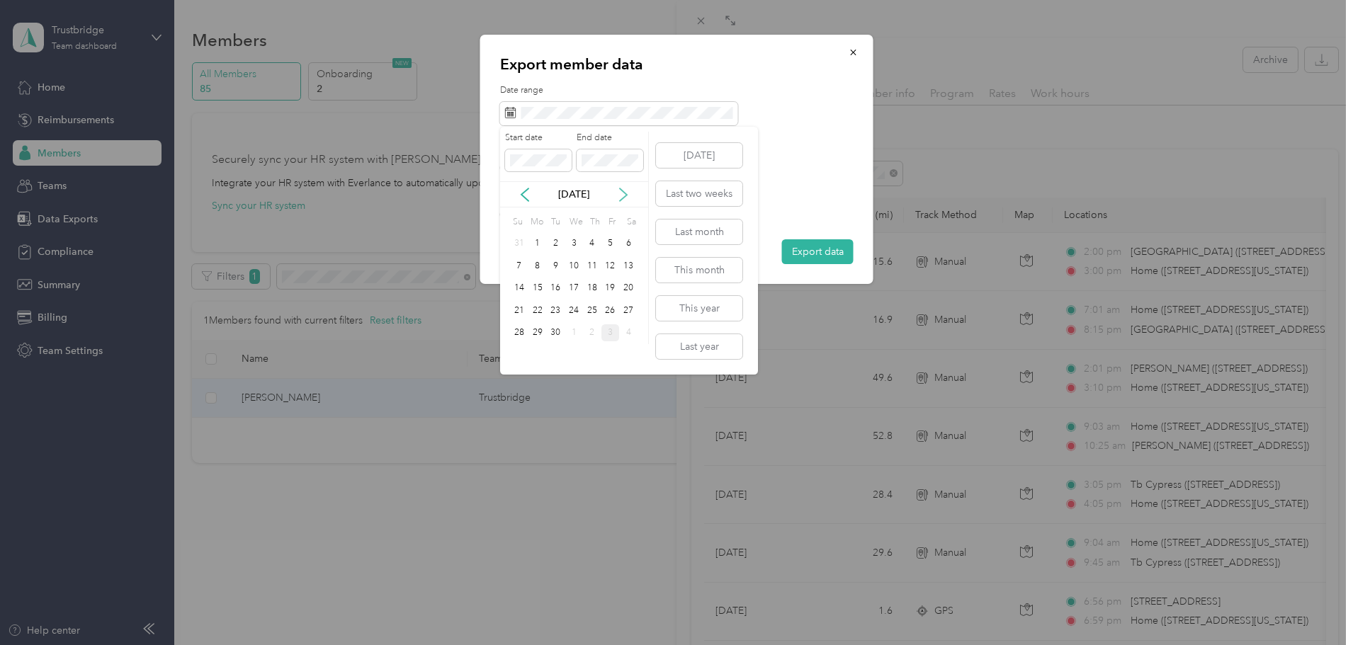
click at [619, 193] on icon at bounding box center [623, 195] width 14 height 14
drag, startPoint x: 527, startPoint y: 195, endPoint x: 530, endPoint y: 207, distance: 12.4
click at [526, 196] on icon at bounding box center [525, 195] width 14 height 14
click at [606, 242] on div "3" at bounding box center [610, 244] width 18 height 18
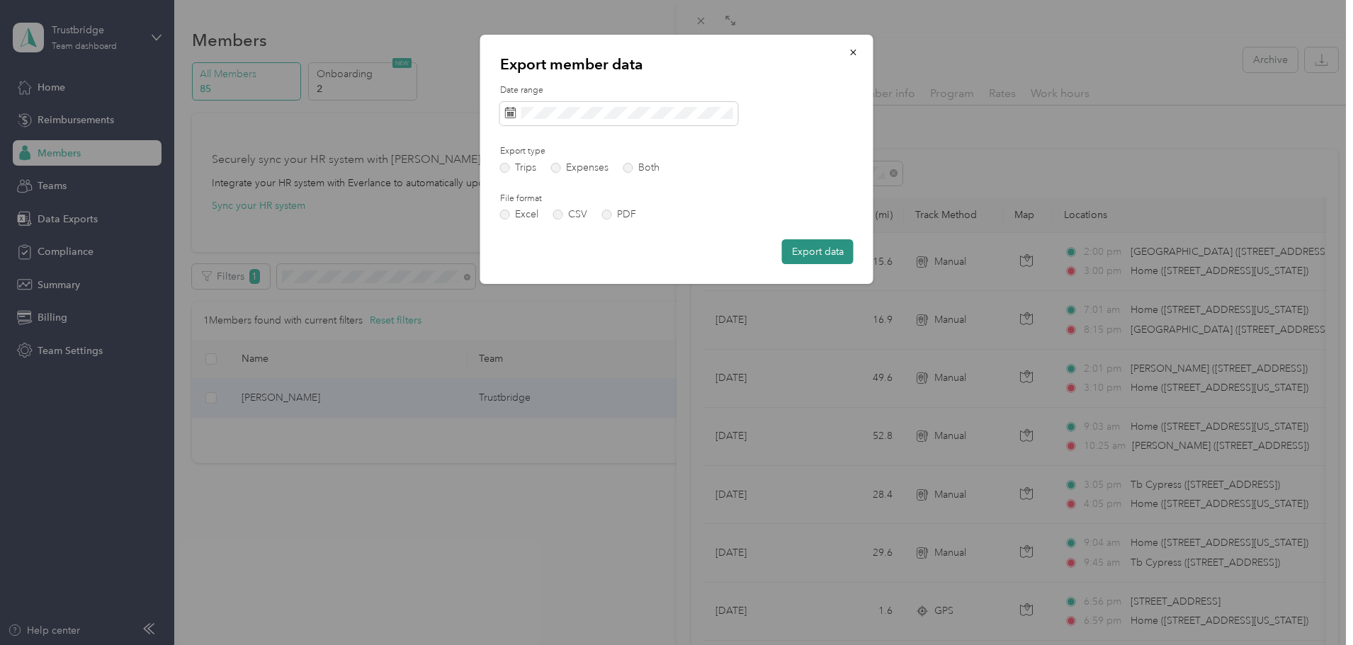
click at [810, 250] on button "Export data" at bounding box center [818, 251] width 72 height 25
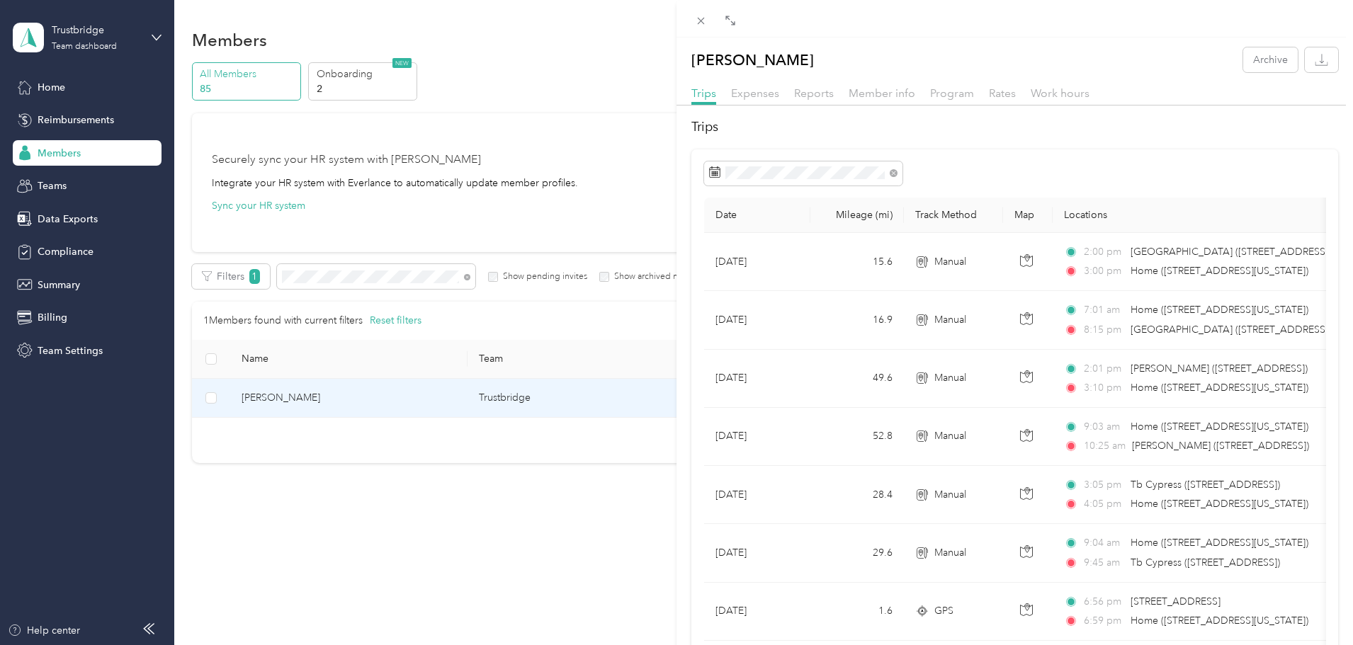
click at [378, 399] on div "[PERSON_NAME] Archive Trips Expenses Reports Member info Program Rates Work hou…" at bounding box center [676, 322] width 1353 height 645
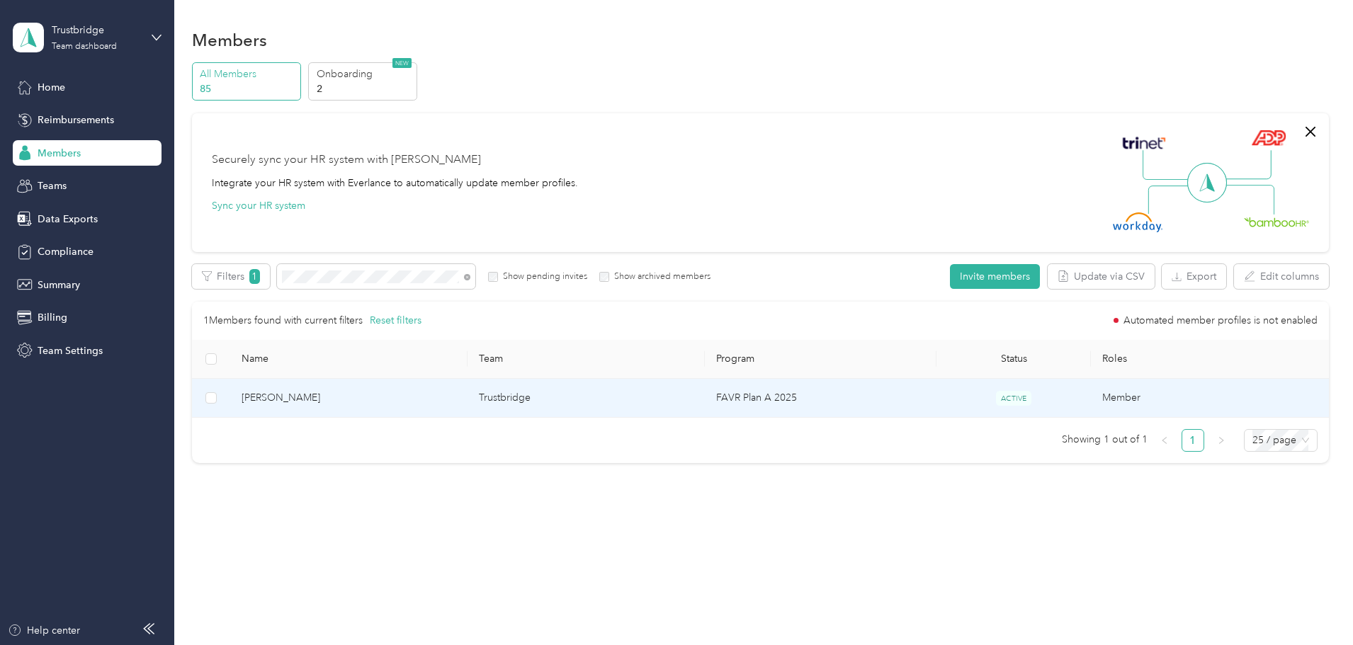
click at [392, 394] on span "[PERSON_NAME]" at bounding box center [349, 398] width 215 height 16
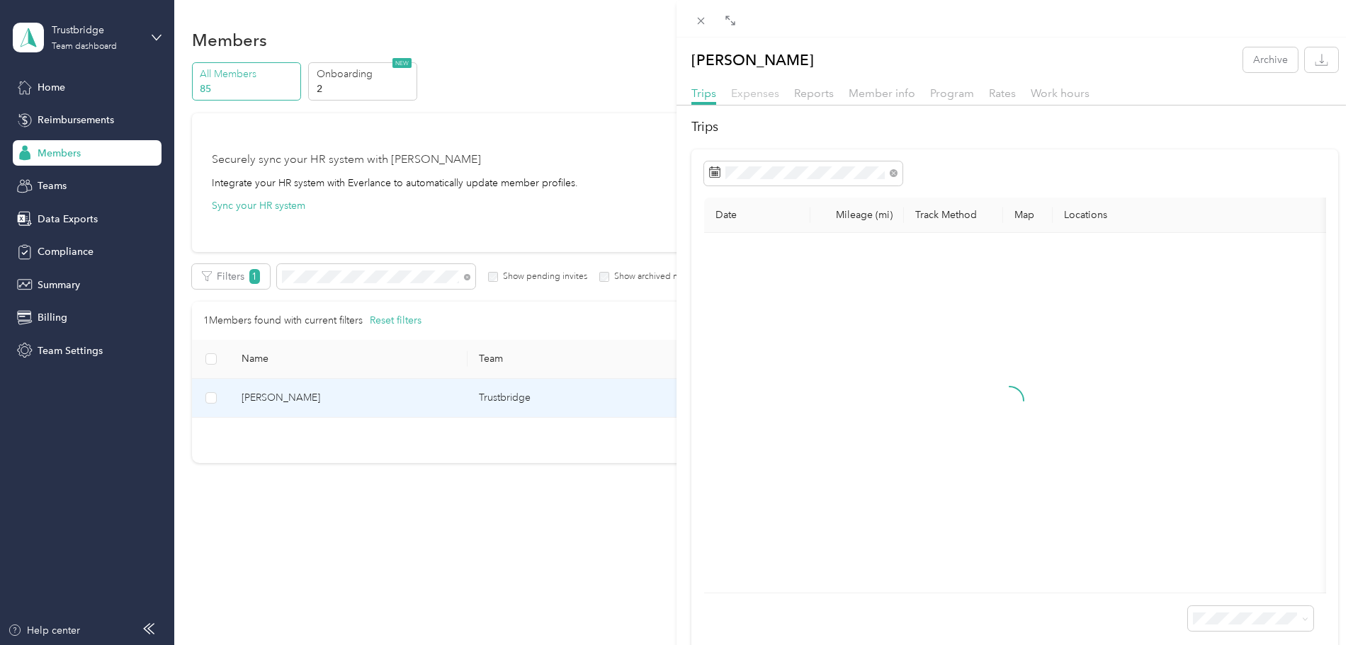
click at [769, 98] on span "Expenses" at bounding box center [755, 92] width 48 height 13
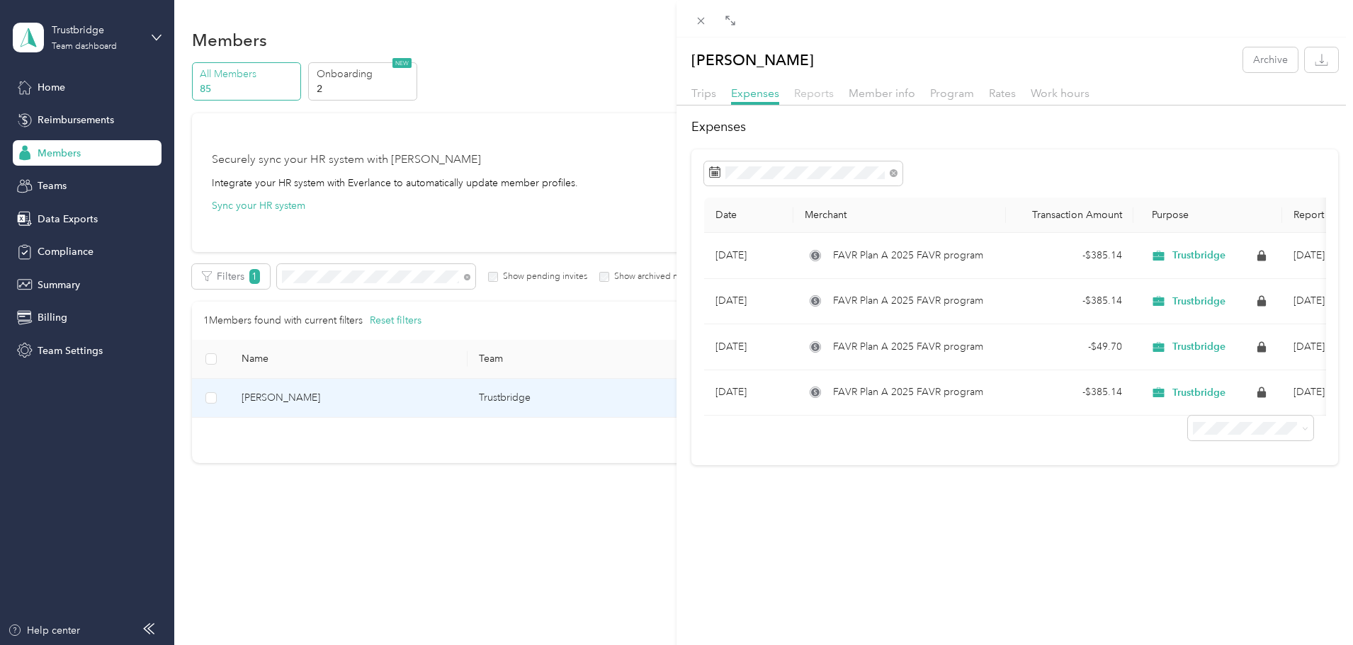
click at [810, 89] on span "Reports" at bounding box center [814, 92] width 40 height 13
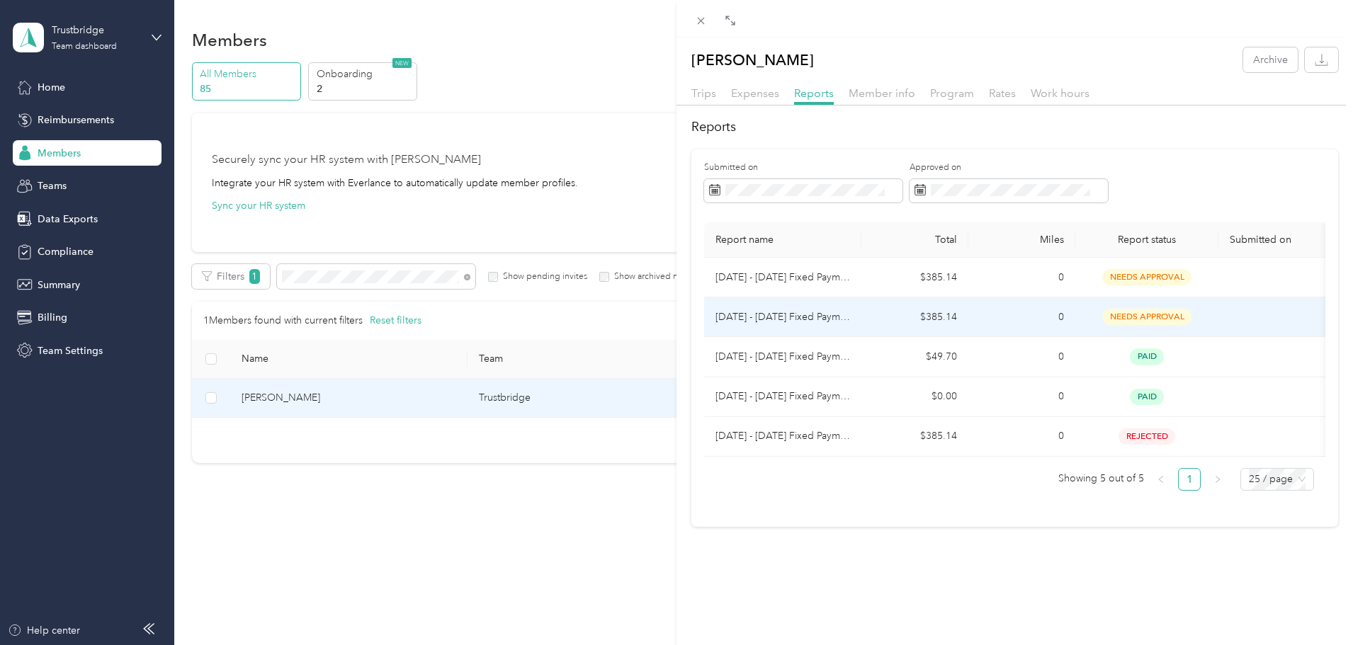
click at [803, 323] on p "[DATE] - [DATE] Fixed Payment" at bounding box center [782, 318] width 135 height 16
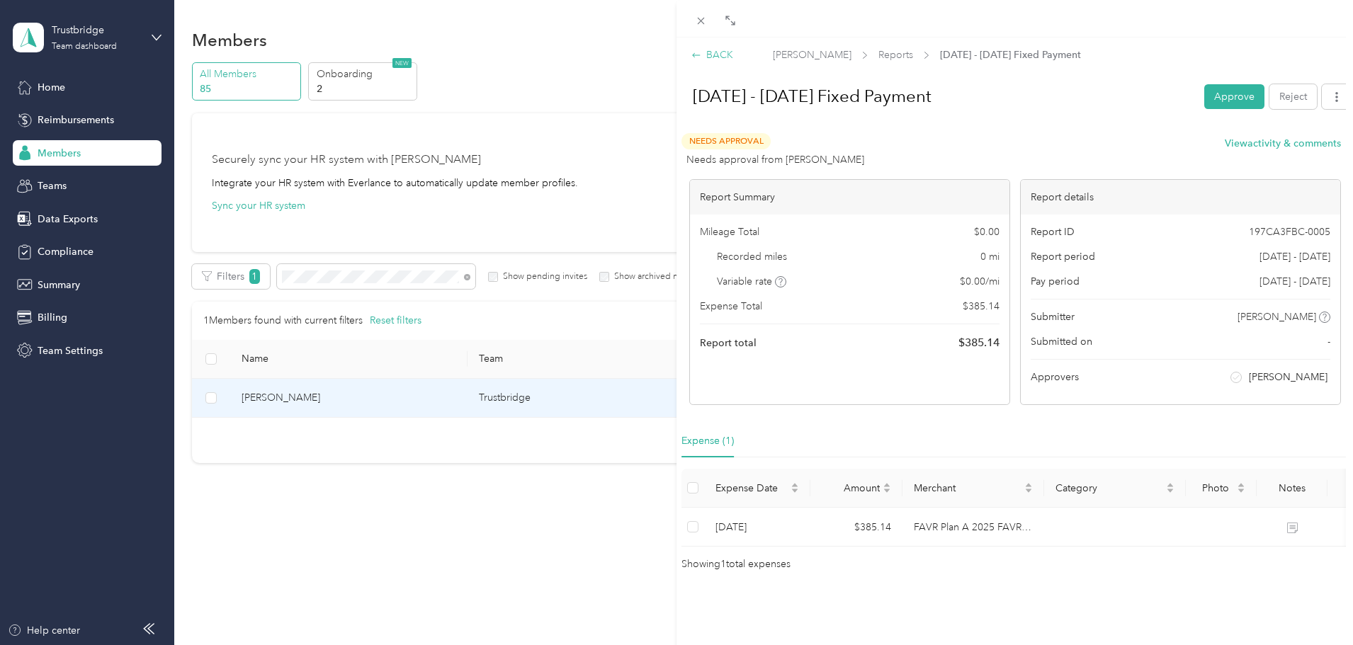
click at [696, 55] on icon at bounding box center [696, 55] width 10 height 10
